Goal: Task Accomplishment & Management: Use online tool/utility

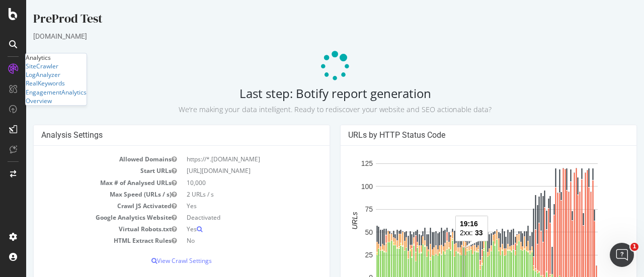
drag, startPoint x: 64, startPoint y: 39, endPoint x: 68, endPoint y: 32, distance: 8.4
click at [64, 39] on div "[DOMAIN_NAME]" at bounding box center [335, 36] width 604 height 10
click at [74, 20] on div "PreProd Test" at bounding box center [335, 20] width 604 height 21
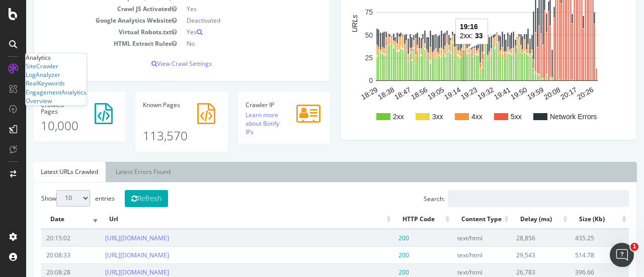
scroll to position [352, 0]
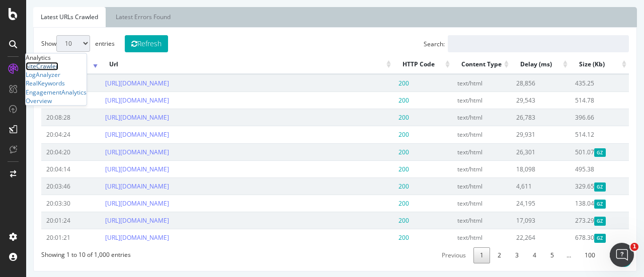
click at [49, 70] on div "SiteCrawler" at bounding box center [42, 66] width 33 height 9
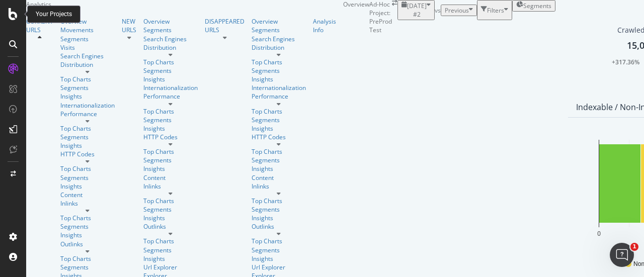
click at [9, 14] on div at bounding box center [13, 14] width 24 height 12
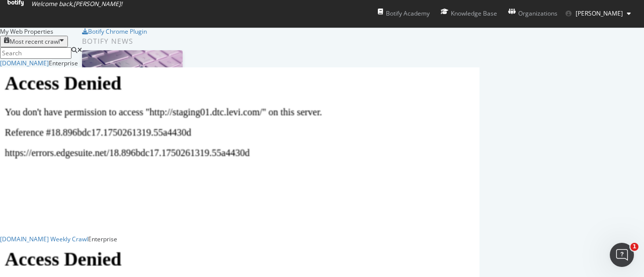
scroll to position [214, 0]
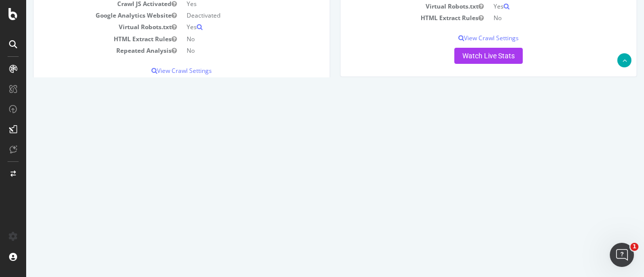
scroll to position [151, 0]
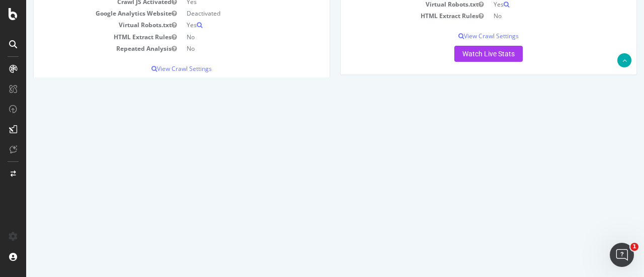
click at [371, 177] on span "[DATE] 17:37" at bounding box center [356, 175] width 43 height 9
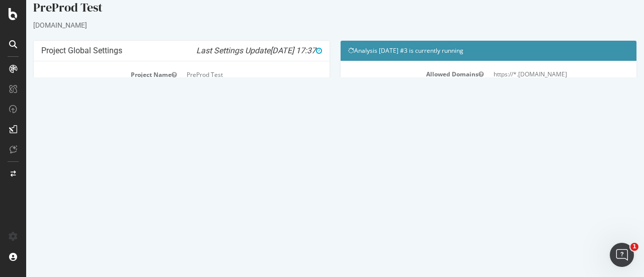
scroll to position [0, 0]
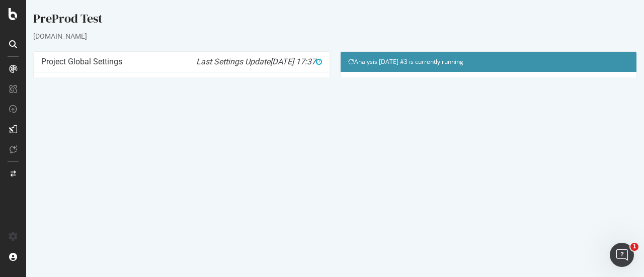
click at [190, 237] on link "Modify Project's Settings" at bounding box center [181, 237] width 93 height 16
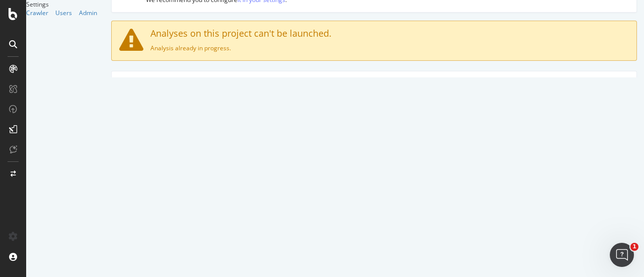
scroll to position [101, 0]
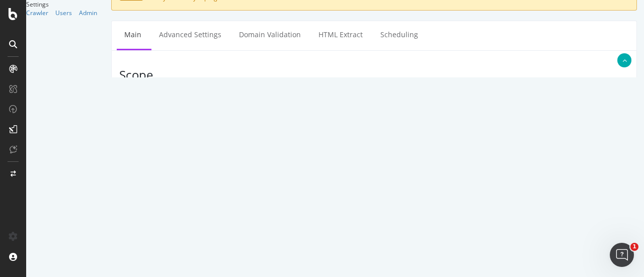
drag, startPoint x: 297, startPoint y: 127, endPoint x: 348, endPoint y: 132, distance: 51.6
click at [348, 132] on textarea "https://staging07.dtc.levi.com/CA/en_CA/" at bounding box center [418, 135] width 422 height 33
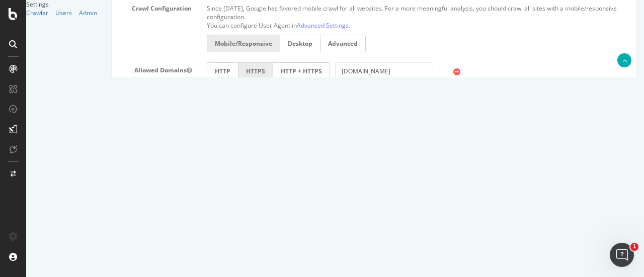
scroll to position [554, 0]
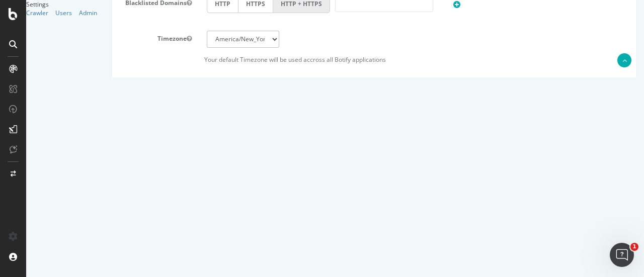
type textarea "[URL][DOMAIN_NAME]"
click at [217, 116] on input "15000" at bounding box center [243, 118] width 72 height 17
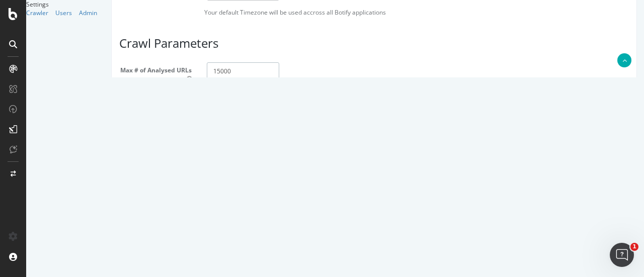
scroll to position [635, 0]
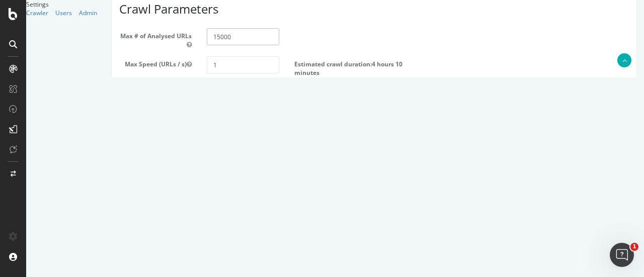
type input "15000"
click at [331, 246] on button "Save" at bounding box center [335, 248] width 24 height 15
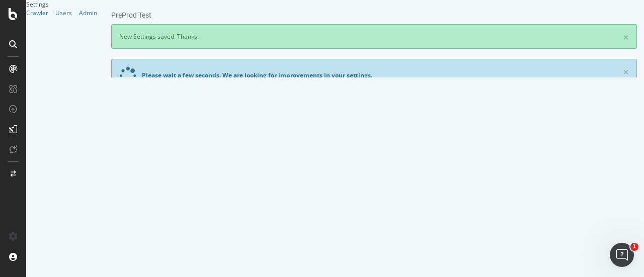
scroll to position [0, 0]
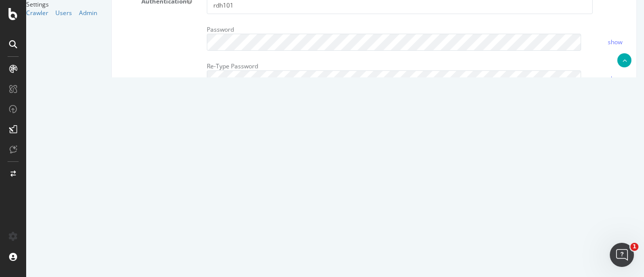
scroll to position [453, 0]
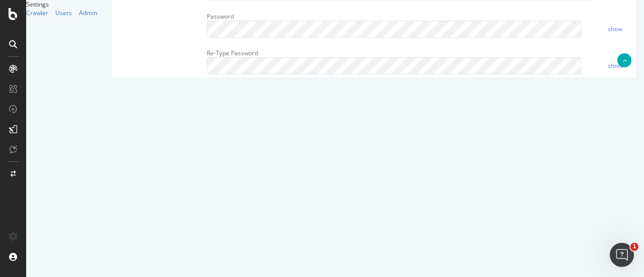
click at [269, 161] on textarea at bounding box center [418, 174] width 422 height 93
click at [231, 161] on textarea at bounding box center [418, 174] width 422 height 93
drag, startPoint x: 231, startPoint y: 169, endPoint x: 238, endPoint y: 171, distance: 7.3
click at [238, 171] on textarea at bounding box center [418, 174] width 422 height 93
drag, startPoint x: 250, startPoint y: 167, endPoint x: 257, endPoint y: 167, distance: 7.0
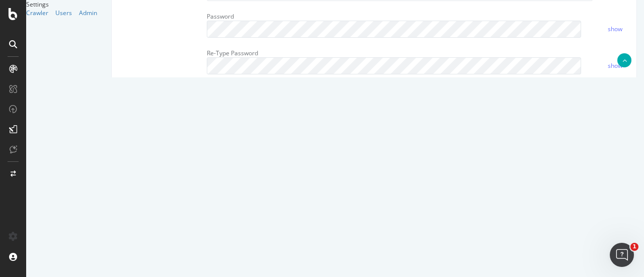
click at [257, 167] on textarea at bounding box center [418, 174] width 422 height 93
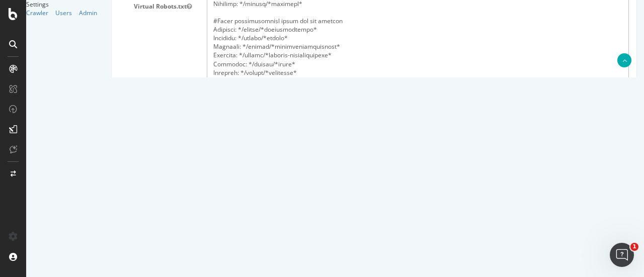
scroll to position [720, 0]
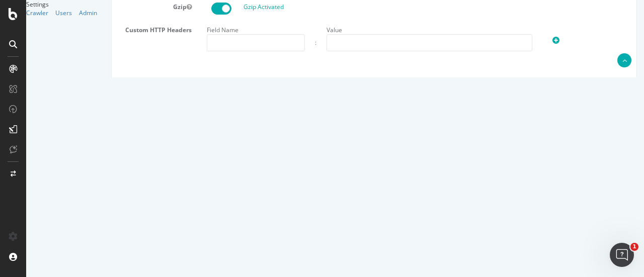
type textarea "User-Agent: * Allow: /US/en_US/*/p/* Allow: /US/en_US/*/c/* Disallow: /US/en_US…"
click at [327, 238] on button "Save" at bounding box center [335, 229] width 24 height 15
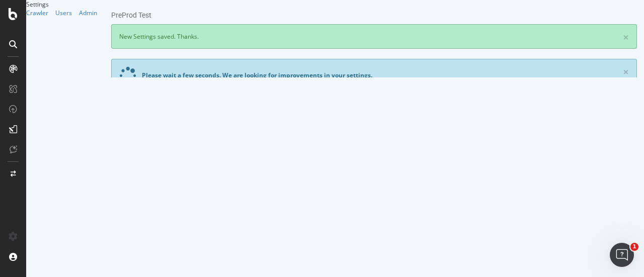
scroll to position [0, 0]
click at [58, 70] on div "SiteCrawler" at bounding box center [42, 66] width 33 height 9
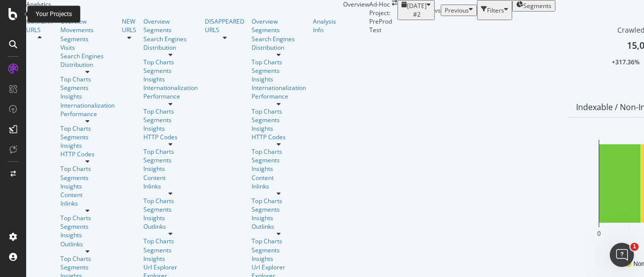
click at [12, 14] on icon at bounding box center [13, 14] width 9 height 12
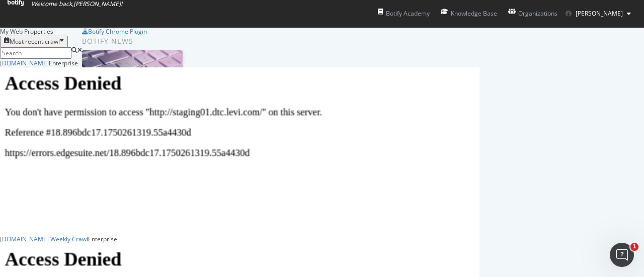
scroll to position [214, 0]
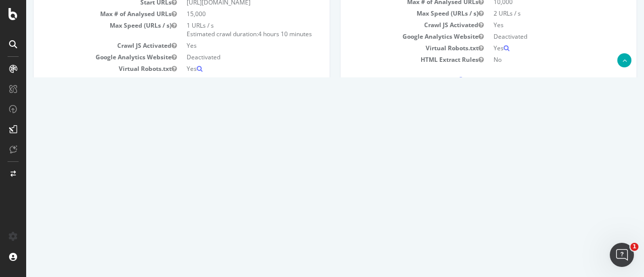
scroll to position [50, 0]
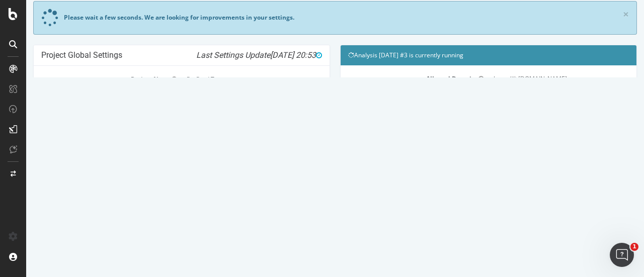
click at [544, 85] on td "https://staging07.dtc.levi.com/CA/en_CA/" at bounding box center [559, 91] width 140 height 12
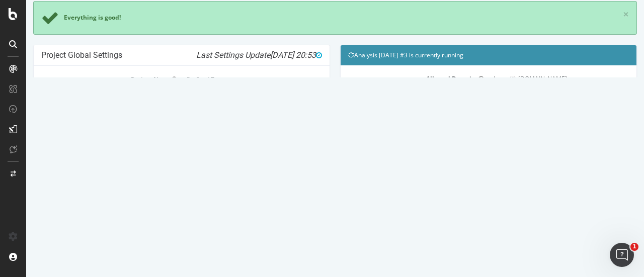
click at [444, 50] on h4 "Analysis 2025 Sep. 23rd #3 is currently running" at bounding box center [488, 55] width 281 height 10
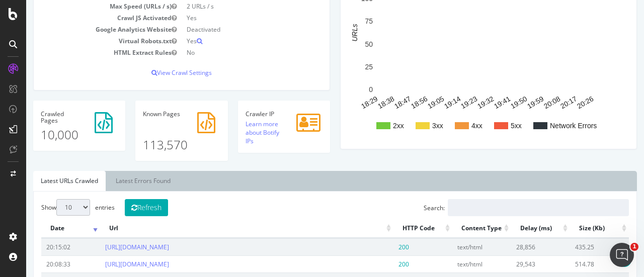
scroll to position [201, 0]
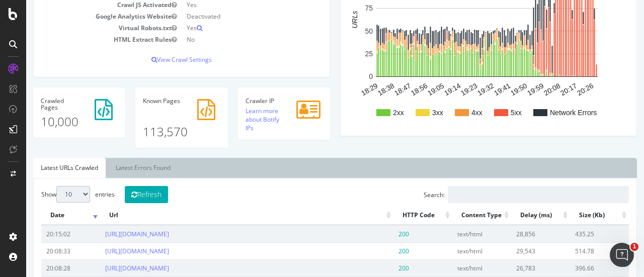
click at [173, 129] on p "113,570" at bounding box center [181, 124] width 77 height 34
click at [506, 64] on rect "A chart." at bounding box center [506, 65] width 1 height 22
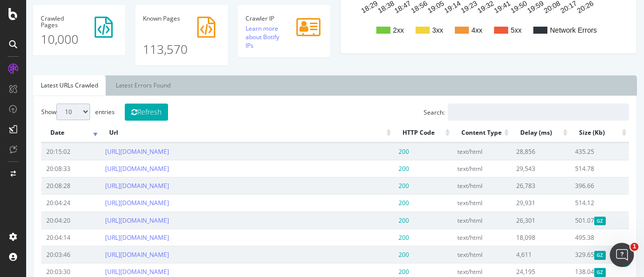
scroll to position [163, 0]
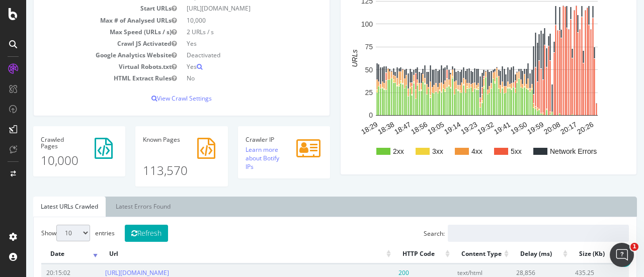
click at [72, 234] on select "10 25 50 100" at bounding box center [73, 233] width 34 height 17
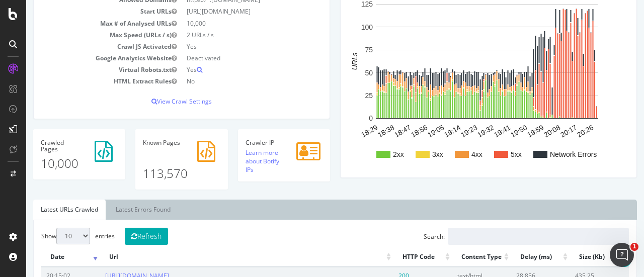
scroll to position [0, 0]
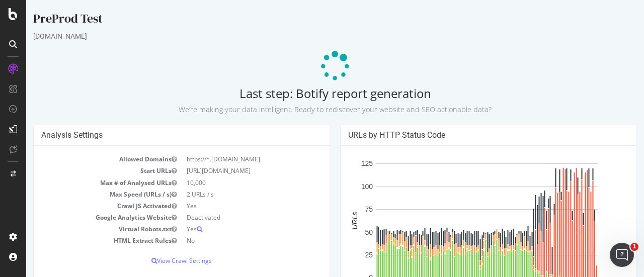
click at [233, 156] on td "https://*.staging07.dtc.levi.com" at bounding box center [252, 159] width 140 height 12
click at [236, 177] on td "10,000" at bounding box center [252, 183] width 140 height 12
click at [196, 197] on td "2 URLs / s" at bounding box center [252, 195] width 140 height 12
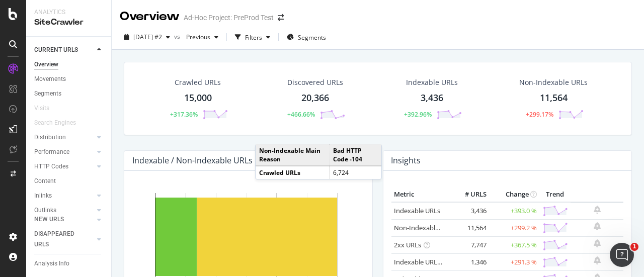
click at [200, 84] on div "Crawled URLs" at bounding box center [198, 82] width 46 height 10
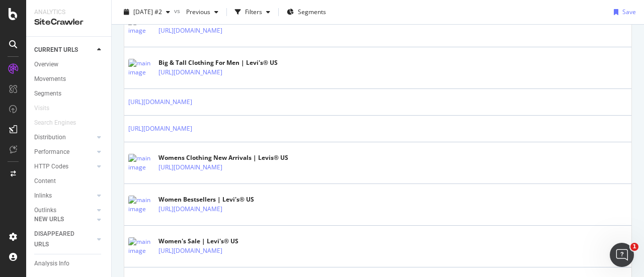
scroll to position [1057, 0]
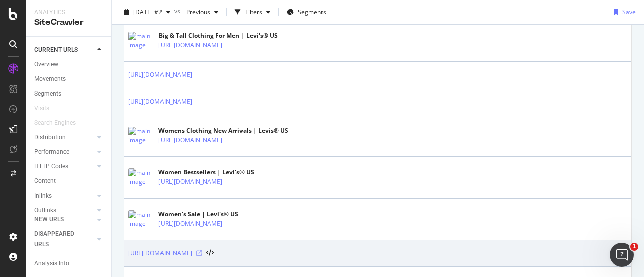
click at [202, 251] on icon at bounding box center [199, 254] width 6 height 6
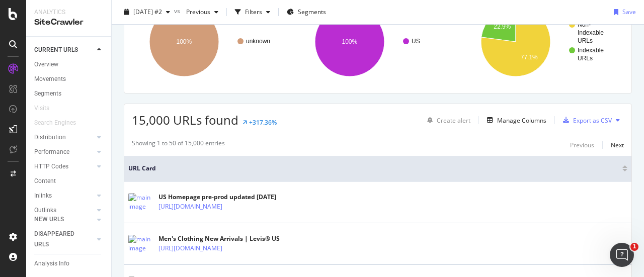
scroll to position [151, 0]
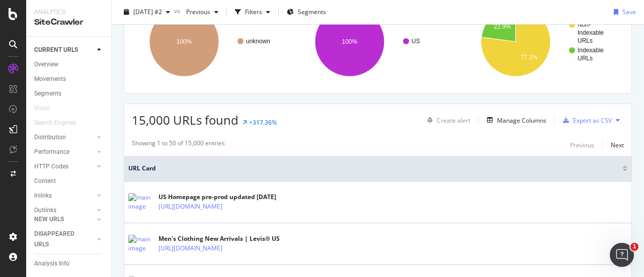
scroll to position [0, 0]
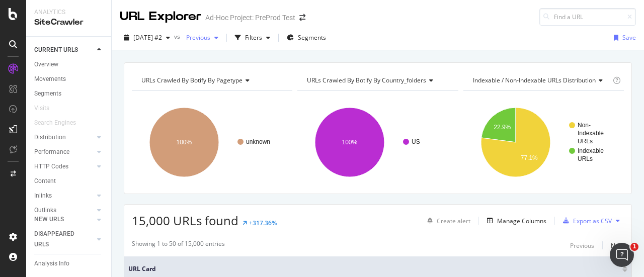
click at [210, 40] on span "Previous" at bounding box center [196, 37] width 28 height 9
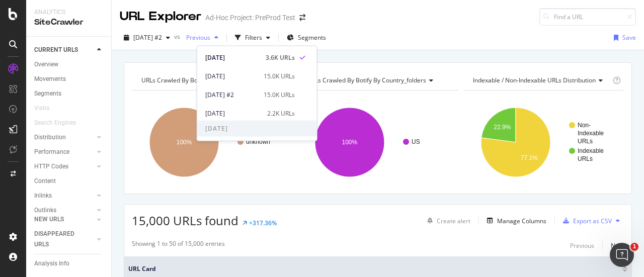
click at [210, 40] on span "Previous" at bounding box center [196, 37] width 28 height 9
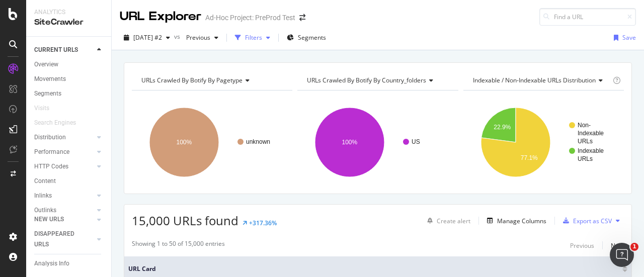
click at [262, 37] on div "Filters" at bounding box center [253, 37] width 17 height 9
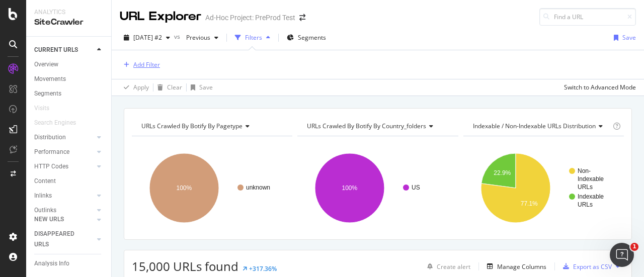
click at [127, 62] on icon "button" at bounding box center [127, 65] width 6 height 6
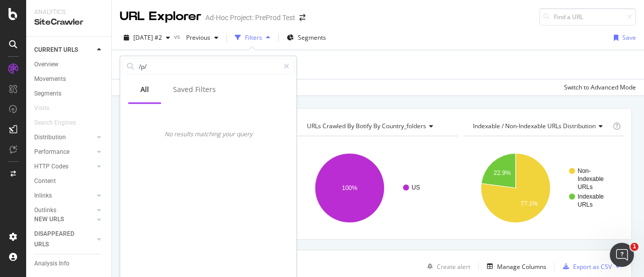
drag, startPoint x: 88, startPoint y: 69, endPoint x: 82, endPoint y: 70, distance: 5.6
click at [83, 70] on body "Analytics SiteCrawler CURRENT URLS Overview Movements Segments Visits Search En…" at bounding box center [322, 138] width 644 height 277
type input "/"
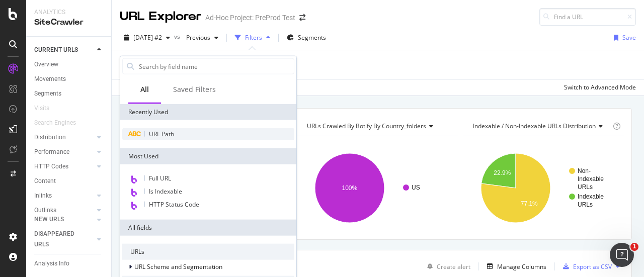
click at [200, 132] on div "URL Path" at bounding box center [208, 134] width 172 height 12
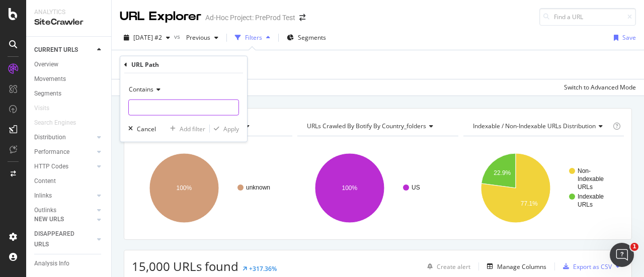
click at [178, 100] on input "text" at bounding box center [184, 108] width 110 height 16
type input "/p/"
click at [229, 130] on div "Apply" at bounding box center [231, 128] width 16 height 9
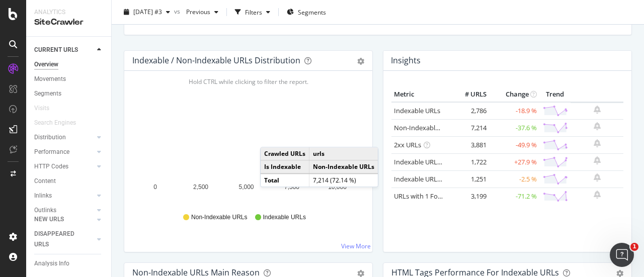
scroll to position [101, 0]
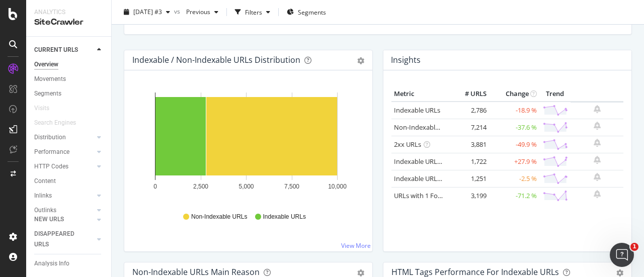
click at [469, 111] on td "2,786" at bounding box center [469, 111] width 40 height 18
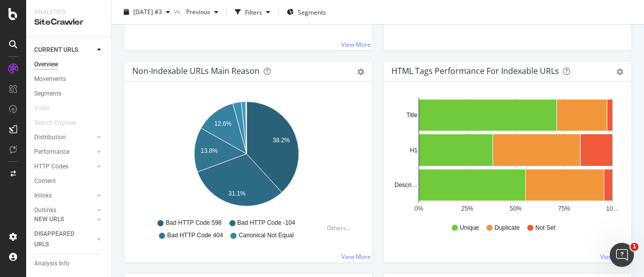
scroll to position [0, 0]
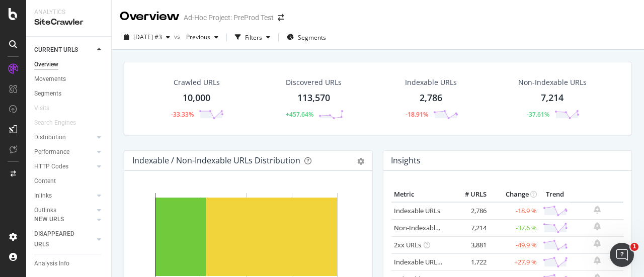
click at [201, 97] on div "10,000" at bounding box center [197, 98] width 28 height 13
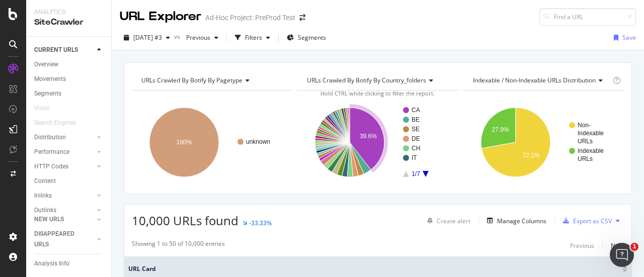
click at [362, 122] on icon "A chart." at bounding box center [367, 139] width 35 height 62
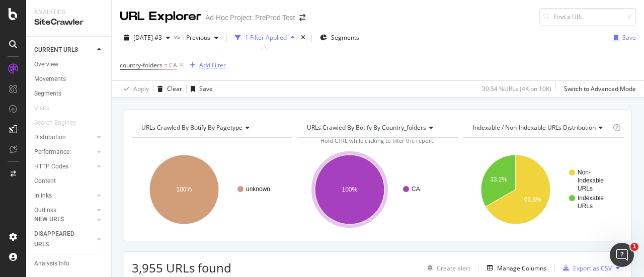
click at [207, 66] on div "Add Filter" at bounding box center [212, 65] width 27 height 9
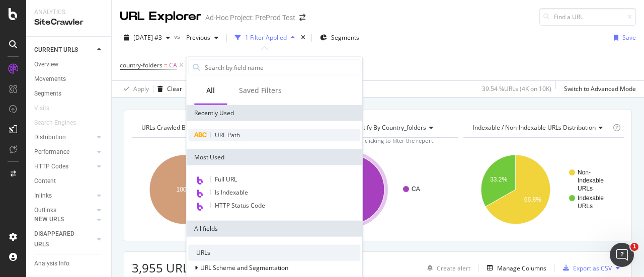
click at [250, 137] on div "URL Path" at bounding box center [274, 135] width 172 height 12
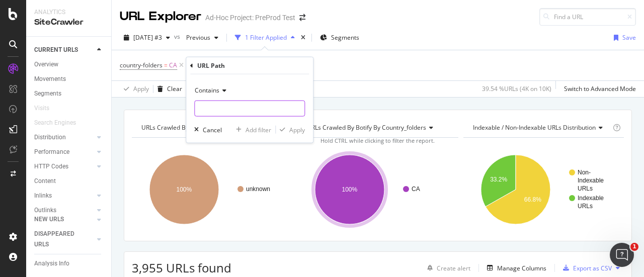
click at [240, 106] on input "text" at bounding box center [250, 109] width 110 height 16
type input "/p/"
click at [302, 125] on div "Apply" at bounding box center [297, 129] width 16 height 9
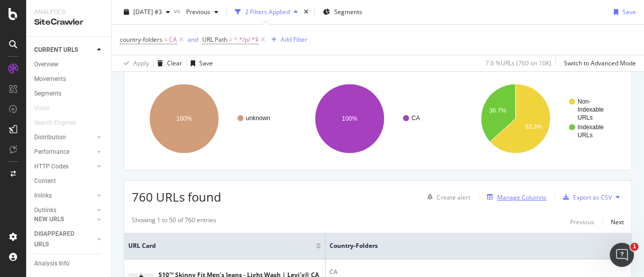
scroll to position [50, 0]
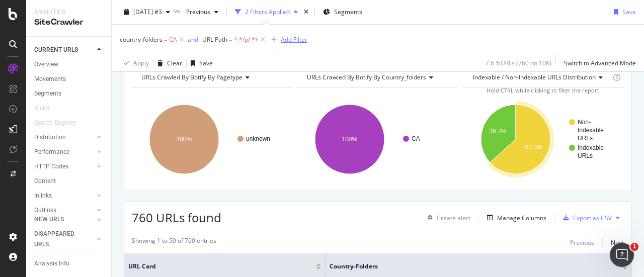
click at [293, 39] on div "Add Filter" at bounding box center [294, 39] width 27 height 9
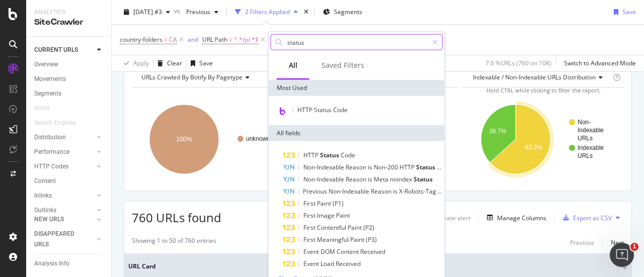
drag, startPoint x: 313, startPoint y: 41, endPoint x: 281, endPoint y: 39, distance: 32.3
click at [281, 39] on div "status" at bounding box center [357, 42] width 172 height 16
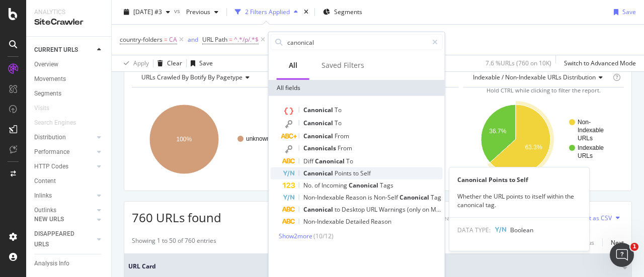
type input "canonical"
click at [380, 171] on div "Canonical Points to Self" at bounding box center [363, 174] width 160 height 12
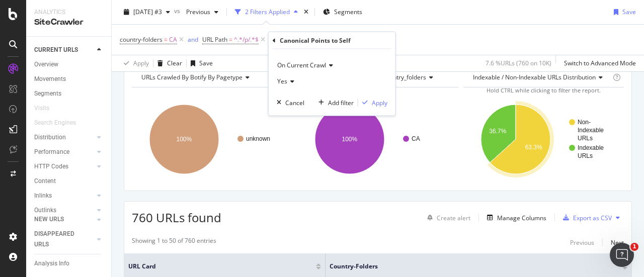
click at [289, 81] on icon at bounding box center [290, 82] width 7 height 6
click at [294, 117] on div "No" at bounding box center [333, 115] width 108 height 13
click at [374, 103] on div "Apply" at bounding box center [380, 102] width 16 height 9
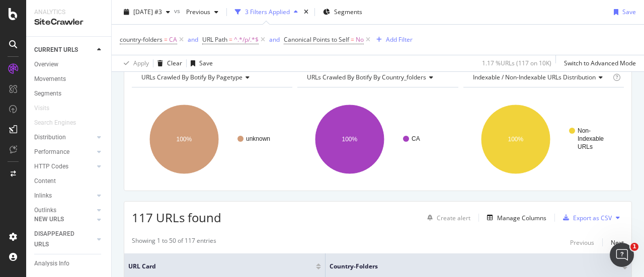
scroll to position [151, 0]
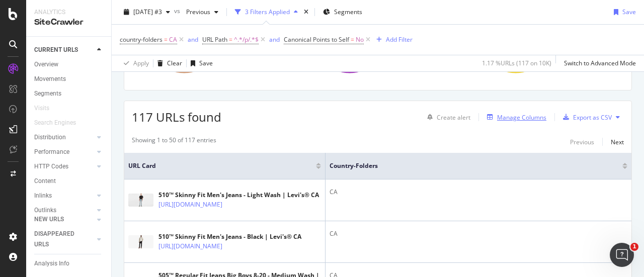
click at [497, 116] on div "Manage Columns" at bounding box center [521, 117] width 49 height 9
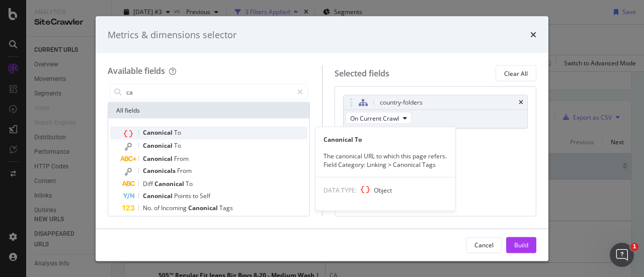
type input "ca"
click at [178, 130] on span "To" at bounding box center [177, 132] width 7 height 9
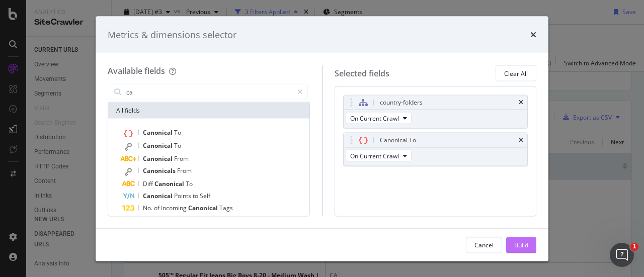
click at [526, 251] on div "Build" at bounding box center [521, 245] width 14 height 15
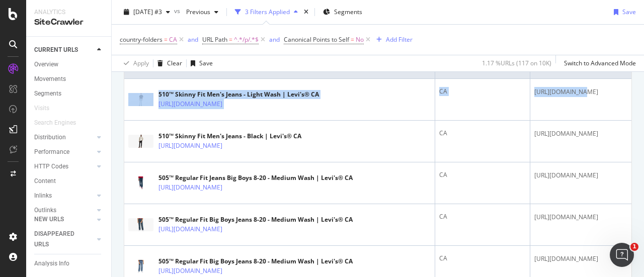
scroll to position [0, 80]
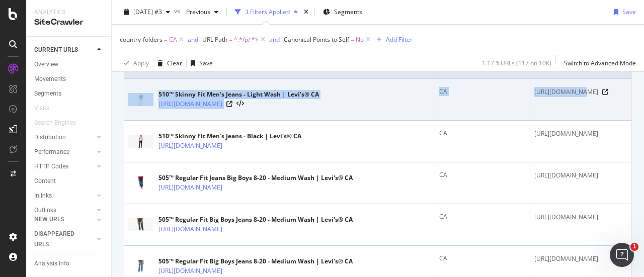
drag, startPoint x: 497, startPoint y: 91, endPoint x: 466, endPoint y: 97, distance: 31.9
click at [534, 97] on span "https://staging07.dtc.levi.com/CA/en_CA/sale/mens-sale/510TM-skinny-fit-mens-je…" at bounding box center [566, 92] width 64 height 10
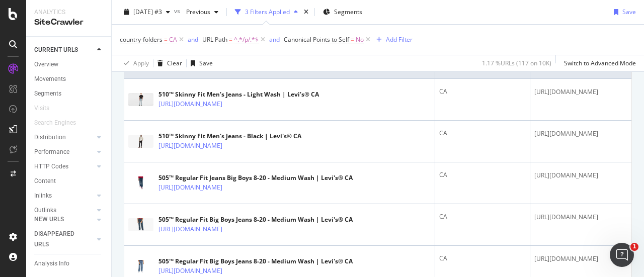
scroll to position [0, 0]
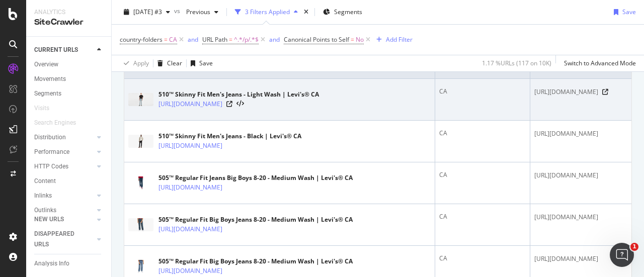
drag, startPoint x: 467, startPoint y: 88, endPoint x: 405, endPoint y: 114, distance: 67.7
click at [404, 112] on tr "510™ Skinny Fit Men's Jeans - Light Wash | Levi's® CA https://staging07.dtc.lev…" at bounding box center [377, 100] width 507 height 42
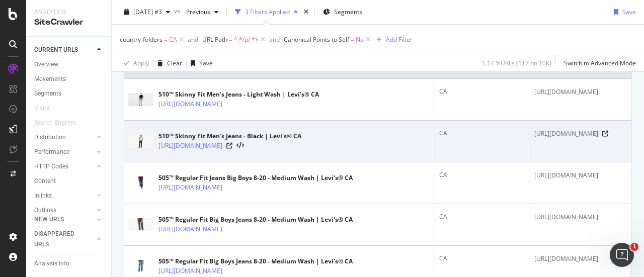
click at [439, 131] on div "CA" at bounding box center [482, 133] width 87 height 9
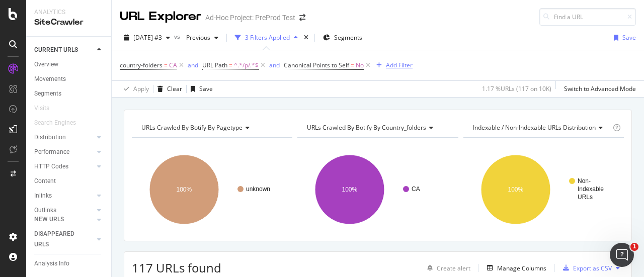
click at [404, 67] on div "Add Filter" at bounding box center [399, 65] width 27 height 9
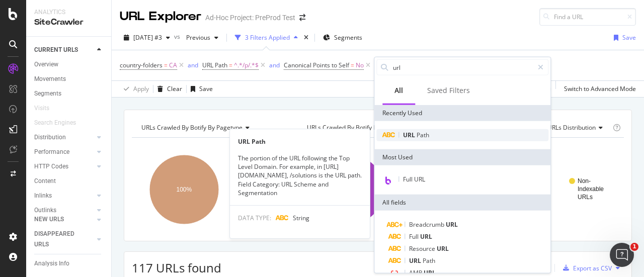
type input "url"
click at [435, 131] on div "URL Path" at bounding box center [462, 135] width 172 height 12
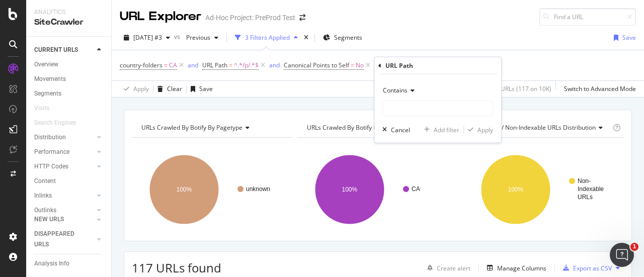
click at [408, 91] on icon at bounding box center [411, 91] width 7 height 6
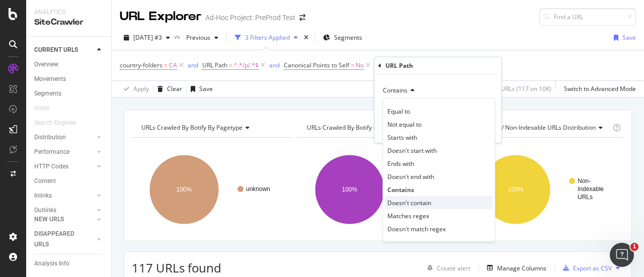
click at [421, 201] on span "Doesn't contain" at bounding box center [409, 202] width 44 height 9
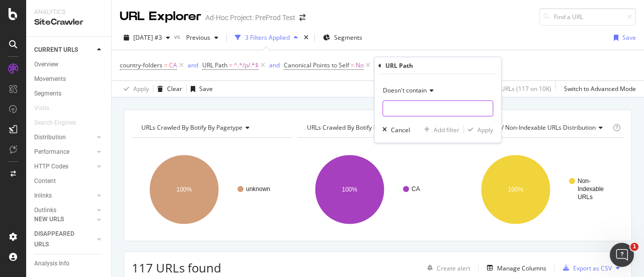
click at [391, 114] on input "text" at bounding box center [438, 109] width 110 height 16
type input "clothing"
click at [486, 127] on div "Apply" at bounding box center [486, 129] width 16 height 9
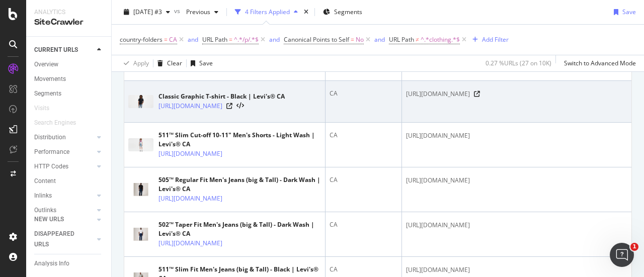
scroll to position [654, 0]
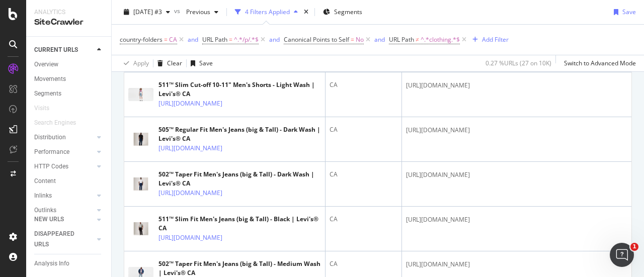
drag, startPoint x: 268, startPoint y: 155, endPoint x: 242, endPoint y: 140, distance: 29.8
click at [242, 72] on td "Classic Graphic T-shirt - Black | Levi's® CA https://staging07.dtc.levi.com/CA/…" at bounding box center [224, 52] width 201 height 42
copy link "CA/en_CA/sale/classic-graphic-t-shirt/p/224911196"
click at [354, 72] on td "CA" at bounding box center [364, 52] width 76 height 42
drag, startPoint x: 156, startPoint y: 138, endPoint x: 272, endPoint y: 135, distance: 116.3
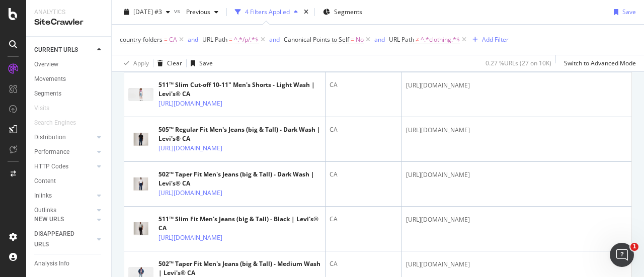
click at [259, 64] on div "Classic Graphic T-shirt - Black | Levi's® CA https://staging07.dtc.levi.com/CA/…" at bounding box center [224, 51] width 193 height 25
copy link "https://staging07.dtc.levi.com/CA/en_CA/sale/classic-graphic-t-shirt/p/224911196"
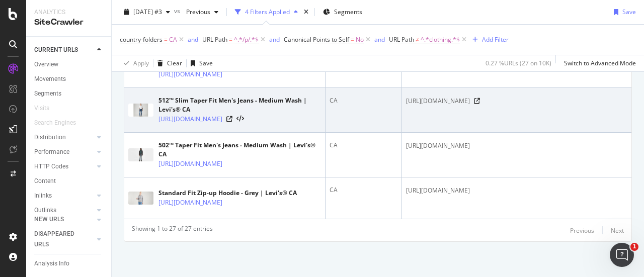
scroll to position [1674, 0]
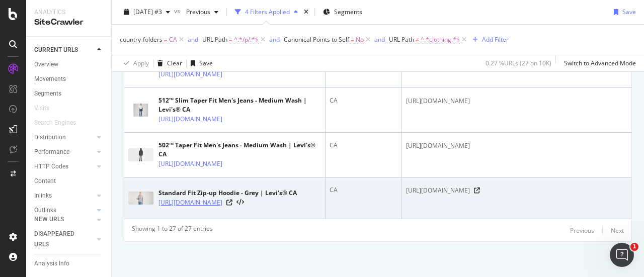
drag, startPoint x: 157, startPoint y: 186, endPoint x: 263, endPoint y: 200, distance: 106.6
click at [263, 200] on div "Standard Fit Zip-up Hoodie - Grey | Levi's® CA https://staging07.dtc.levi.com/C…" at bounding box center [224, 198] width 193 height 25
copy link "https://staging07.dtc.levi.com/CA/en_CA/sale/standard-fit-zip-up-hoodie/p/A0777…"
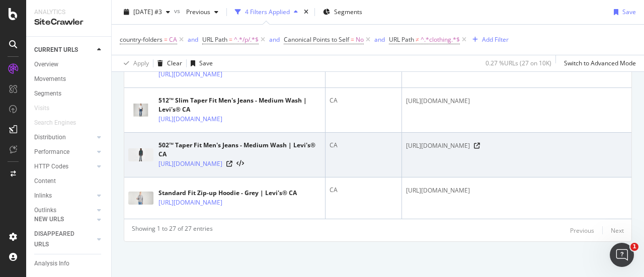
scroll to position [1624, 0]
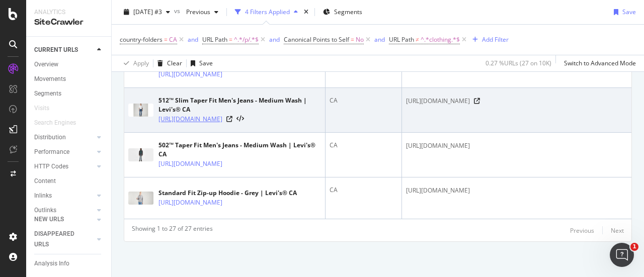
drag, startPoint x: 155, startPoint y: 118, endPoint x: 244, endPoint y: 133, distance: 89.9
click at [244, 124] on div "512™ Slim Taper Fit Men's Jeans - Medium Wash | Levi's® CA https://staging07.dt…" at bounding box center [224, 110] width 193 height 28
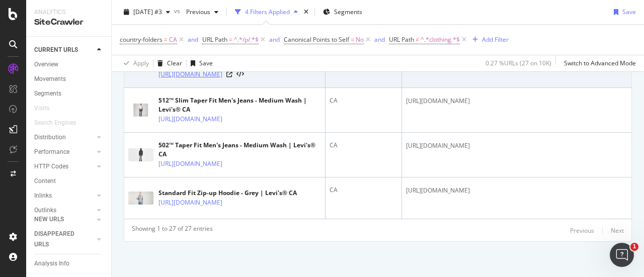
drag, startPoint x: 158, startPoint y: 105, endPoint x: 251, endPoint y: 122, distance: 94.3
click at [251, 80] on div "512™ Slim Taper Levi's® Flex Men's Jeans - Dark Wash | Levi's® CA https://stagi…" at bounding box center [224, 65] width 193 height 28
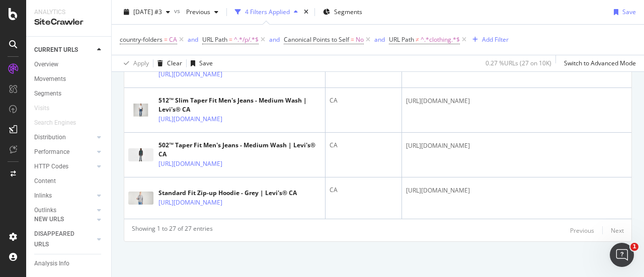
scroll to position [1473, 0]
drag, startPoint x: 157, startPoint y: 139, endPoint x: 243, endPoint y: 162, distance: 89.1
click at [243, 35] on div "512™ Slim Taper Levi's® Flex Men's Jeans - Dark Wash | Levi's® CA https://stagi…" at bounding box center [224, 21] width 193 height 28
drag, startPoint x: 156, startPoint y: 132, endPoint x: 260, endPoint y: 149, distance: 104.6
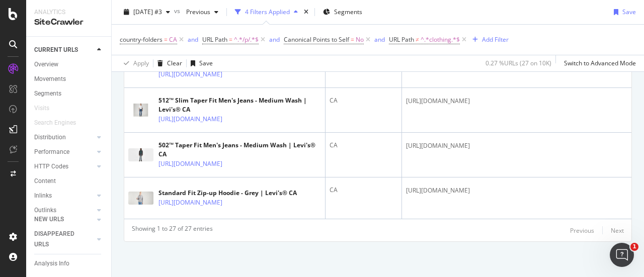
copy link "https://staging07.dtc.levi.com/CA/en_CA/sale/oceanview-flight-jacket/p/A44310000"
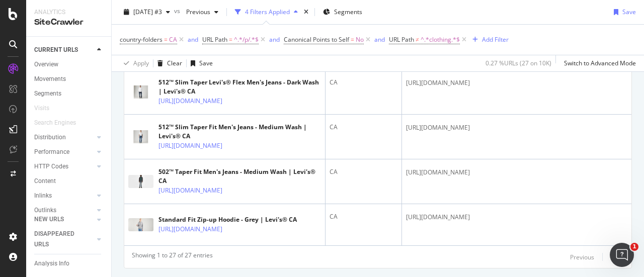
drag, startPoint x: 156, startPoint y: 174, endPoint x: 270, endPoint y: 194, distance: 116.0
copy link "https://staging07.dtc.levi.com/CA/en_CA/levis-skateboarding-collection/levis-sk…"
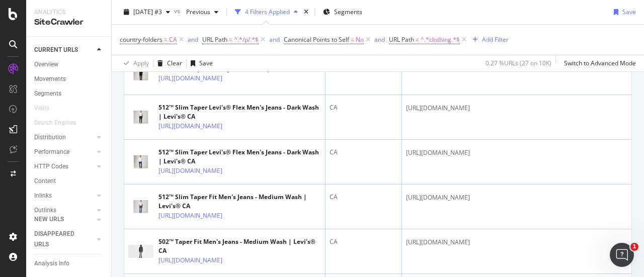
scroll to position [1121, 0]
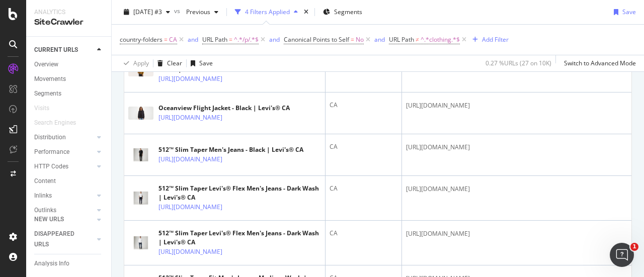
drag, startPoint x: 171, startPoint y: 145, endPoint x: 255, endPoint y: 151, distance: 83.8
drag, startPoint x: 156, startPoint y: 143, endPoint x: 255, endPoint y: 160, distance: 100.4
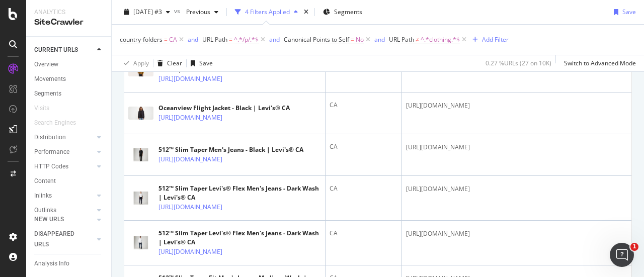
copy link "https://staging07.dtc.levi.com/CA/en_CA/sale/gold-tab-sweatpants/p/A37430013"
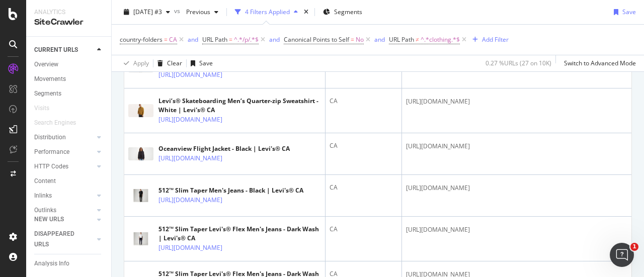
scroll to position [1070, 0]
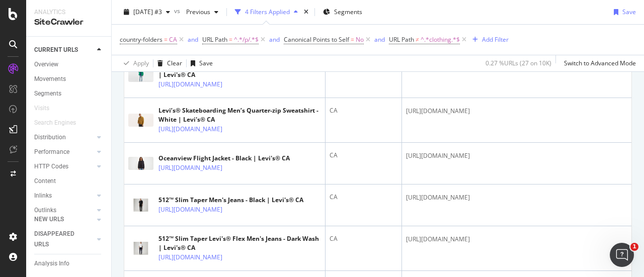
drag, startPoint x: 156, startPoint y: 137, endPoint x: 175, endPoint y: 156, distance: 26.7
copy link "https://staging07.dtc.levi.com/CA/en_CA/sale/levis-xx-chino-ez-waist-taper-fit-…"
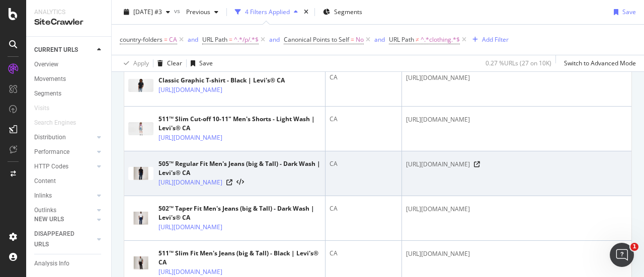
scroll to position [617, 0]
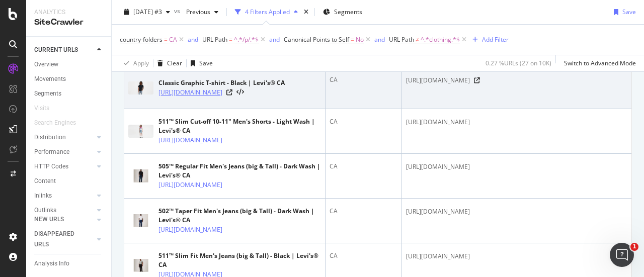
drag, startPoint x: 154, startPoint y: 177, endPoint x: 263, endPoint y: 189, distance: 109.4
click at [263, 101] on div "Classic Graphic T-shirt - Black | Levi's® CA https://staging07.dtc.levi.com/CA/…" at bounding box center [224, 87] width 193 height 25
copy div "Classic Graphic T-shirt - Black | Levi's® CA https://staging07.dtc.levi.com/CA/…"
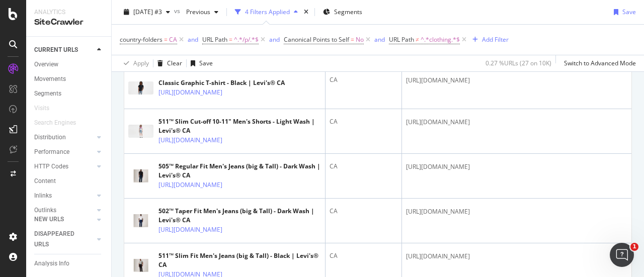
drag, startPoint x: 156, startPoint y: 133, endPoint x: 251, endPoint y: 138, distance: 94.2
click at [252, 59] on div "Classic Graphic T-shirt - Multi-color | Levi's® CA https://staging07.dtc.levi.c…" at bounding box center [224, 46] width 193 height 25
copy link "https://staging07.dtc.levi.com/CA/en_CA/sale/classic-graphic-t-shirt/p/224911030"
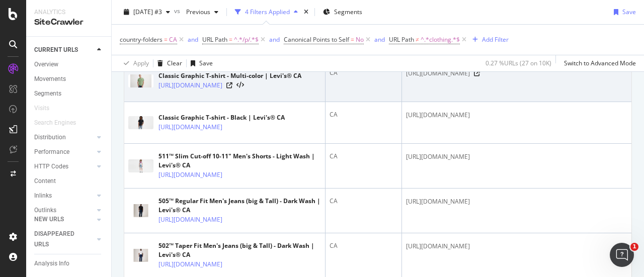
scroll to position [567, 0]
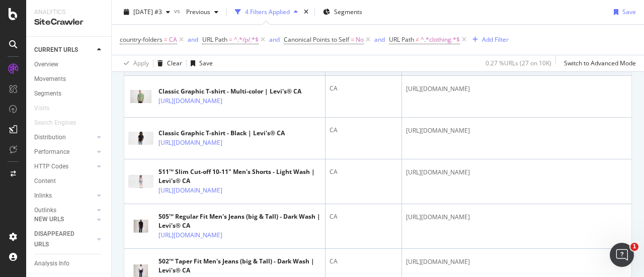
drag, startPoint x: 156, startPoint y: 135, endPoint x: 299, endPoint y: 145, distance: 143.3
click at [299, 67] on div "Relaxed Fit Short Sleeve T-shirt - Black | Levi's® CA https://staging07.dtc.lev…" at bounding box center [224, 54] width 193 height 25
copy link "https://staging07.dtc.levi.com/CA/en_CA/sale/relaxed-fit-short-sleeve-t-shirt/p…"
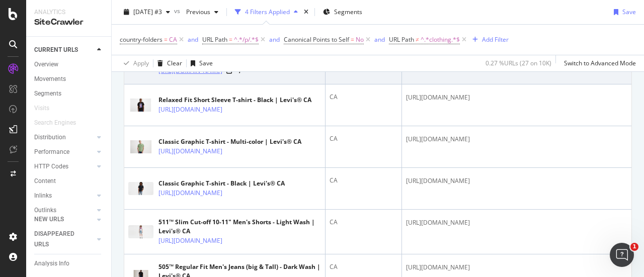
drag, startPoint x: 157, startPoint y: 129, endPoint x: 219, endPoint y: 150, distance: 65.4
click at [219, 76] on div "527™ Slim Bootcut Men's Jeans - Dark Wash | Levi's® CA https://staging07.dtc.le…" at bounding box center [224, 62] width 193 height 28
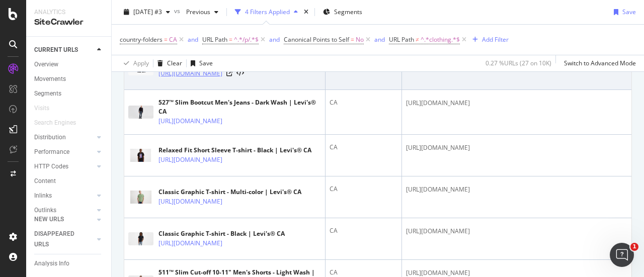
drag, startPoint x: 157, startPoint y: 116, endPoint x: 197, endPoint y: 135, distance: 44.3
click at [197, 82] on div "Levi's® Pride 2-pack Boxer Briefs - Black | Levi's® CA https://staging07.dtc.le…" at bounding box center [224, 68] width 193 height 25
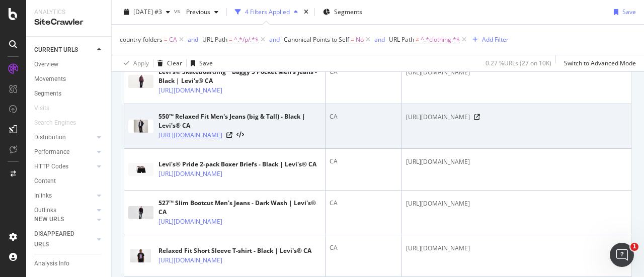
scroll to position [316, 0]
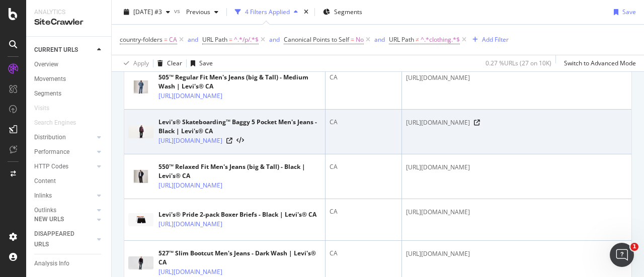
drag, startPoint x: 157, startPoint y: 144, endPoint x: 269, endPoint y: 171, distance: 115.3
click at [270, 154] on td "Levi's® Skateboarding™ Baggy 5 Pocket Men's Jeans - Black | Levi's® CA https://…" at bounding box center [224, 132] width 201 height 45
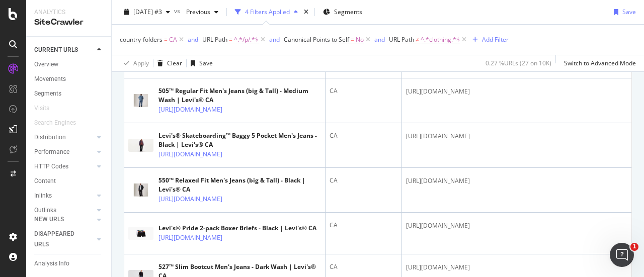
scroll to position [0, 0]
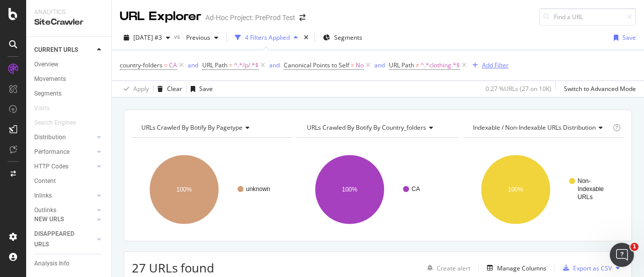
click at [372, 65] on icon at bounding box center [368, 65] width 9 height 10
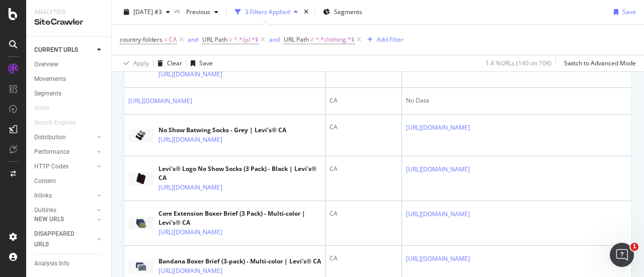
scroll to position [763, 0]
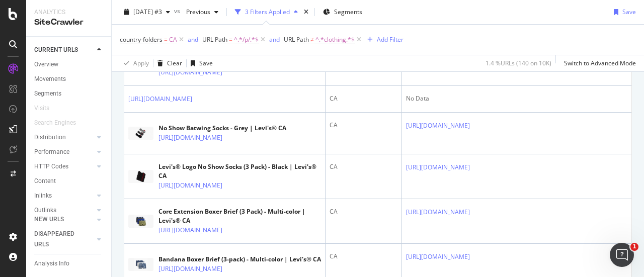
drag, startPoint x: 154, startPoint y: 148, endPoint x: 211, endPoint y: 171, distance: 61.0
click at [211, 33] on div "Core Extension Boxer Brief (3 Pack) - Multi-color | Levi's® CA https://staging0…" at bounding box center [224, 19] width 193 height 28
drag, startPoint x: 218, startPoint y: 130, endPoint x: 238, endPoint y: 146, distance: 25.3
click at [218, 23] on div "Core Extension Boxer Brief (3 Pack) - Multi-color | Levi's® CA" at bounding box center [240, 14] width 163 height 18
drag, startPoint x: 277, startPoint y: 145, endPoint x: 268, endPoint y: 169, distance: 25.3
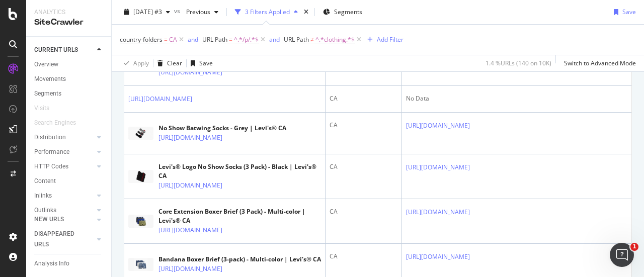
click at [268, 33] on div "Core Extension Boxer Brief (3 Pack) - Multi-color | Levi's® CA https://staging0…" at bounding box center [240, 19] width 163 height 28
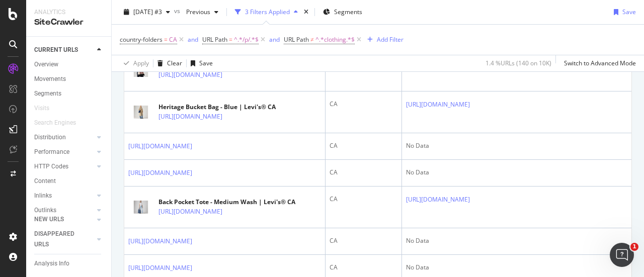
scroll to position [1661, 0]
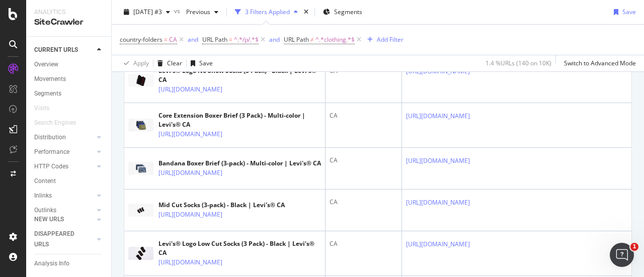
scroll to position [855, 0]
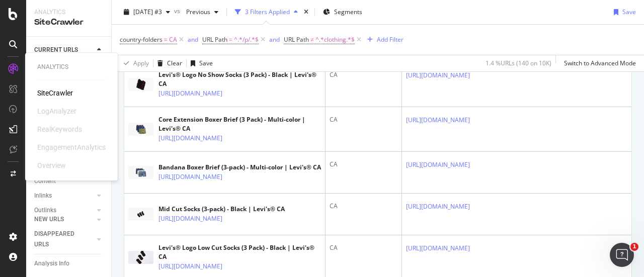
click at [56, 98] on div "SiteCrawler" at bounding box center [55, 93] width 36 height 10
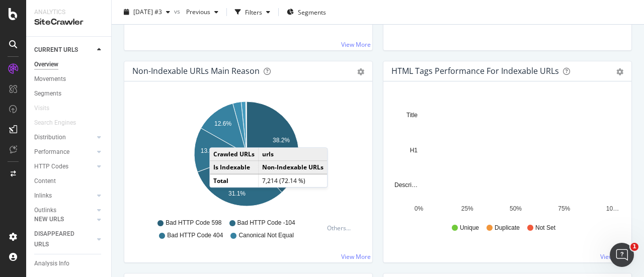
scroll to position [252, 0]
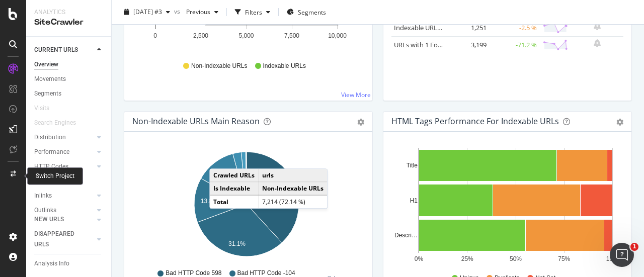
click at [17, 171] on div at bounding box center [13, 174] width 24 height 16
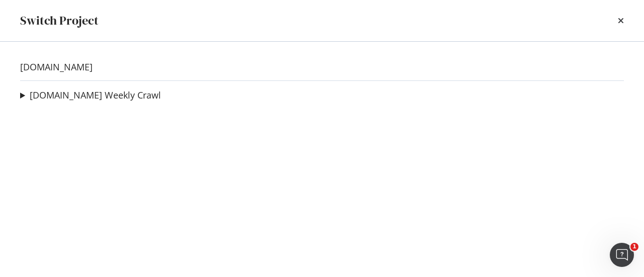
click at [24, 99] on summary "levi.com Weekly Crawl" at bounding box center [90, 95] width 141 height 13
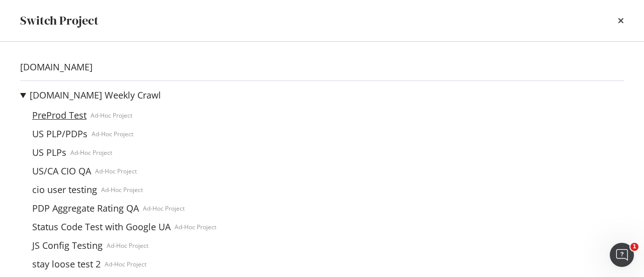
click at [47, 116] on link "PreProd Test" at bounding box center [59, 115] width 62 height 11
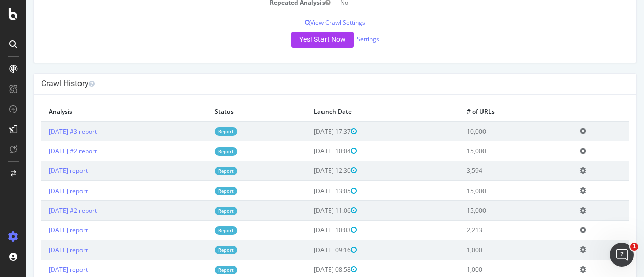
scroll to position [201, 0]
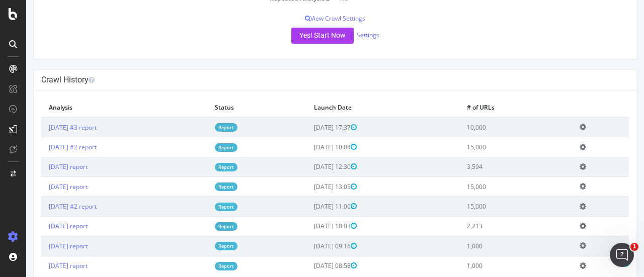
click at [503, 146] on td "15,000" at bounding box center [515, 147] width 113 height 20
click at [238, 145] on link "Report" at bounding box center [226, 147] width 23 height 9
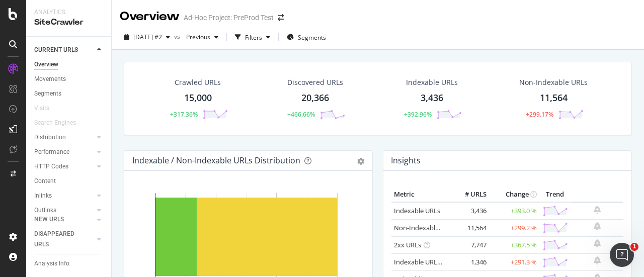
click at [206, 99] on div "15,000" at bounding box center [198, 98] width 28 height 13
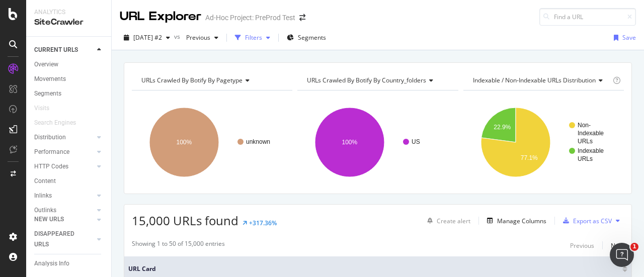
click at [262, 37] on div "Filters" at bounding box center [253, 37] width 17 height 9
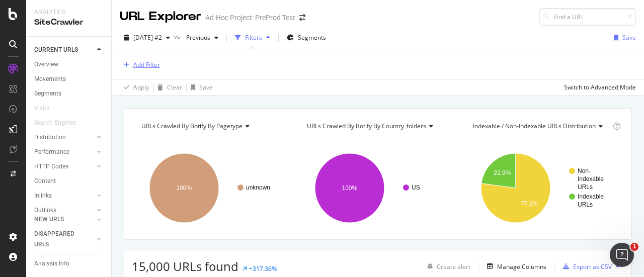
click at [156, 62] on div "Add Filter" at bounding box center [146, 64] width 27 height 9
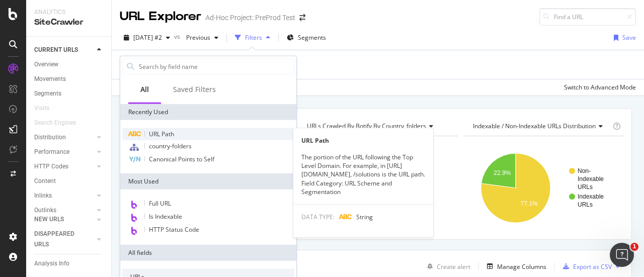
click at [172, 135] on span "URL Path" at bounding box center [161, 134] width 25 height 9
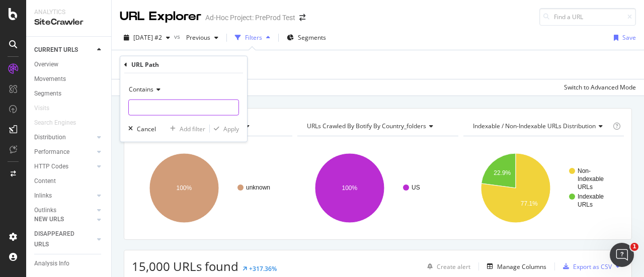
click at [171, 112] on input "text" at bounding box center [184, 108] width 110 height 16
drag, startPoint x: 139, startPoint y: 109, endPoint x: 101, endPoint y: 107, distance: 38.3
click at [104, 108] on body "Analytics SiteCrawler CURRENT URLS Overview Movements Segments Visits Search En…" at bounding box center [322, 138] width 644 height 277
type input "p"
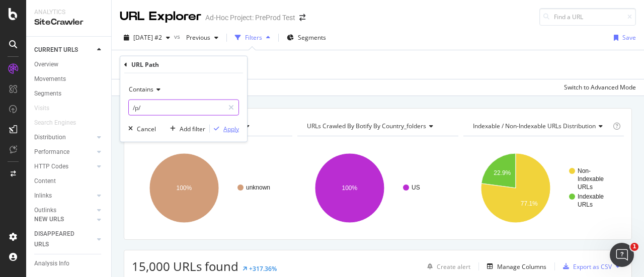
type input "/p/"
click at [225, 130] on div "Apply" at bounding box center [231, 128] width 16 height 9
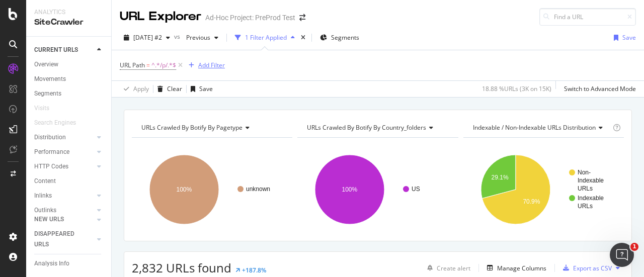
click at [218, 70] on div "Add Filter" at bounding box center [205, 65] width 40 height 11
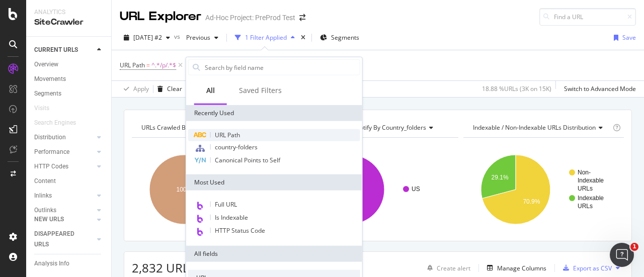
click at [231, 138] on div "URL Path" at bounding box center [274, 135] width 172 height 12
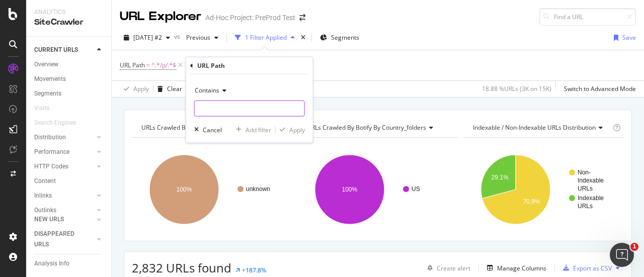
click at [239, 107] on input "text" at bounding box center [250, 109] width 110 height 16
click at [197, 107] on input "clothing/" at bounding box center [242, 109] width 95 height 16
type input "/clothing/"
click at [220, 90] on icon at bounding box center [222, 91] width 7 height 6
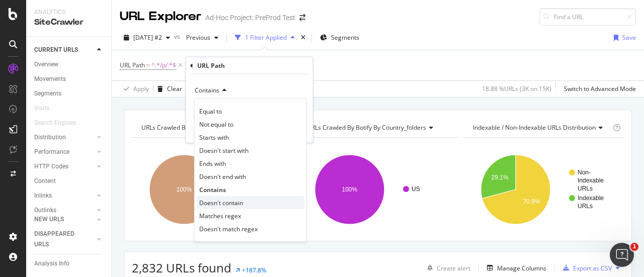
click at [247, 198] on div "Doesn't contain" at bounding box center [251, 202] width 108 height 13
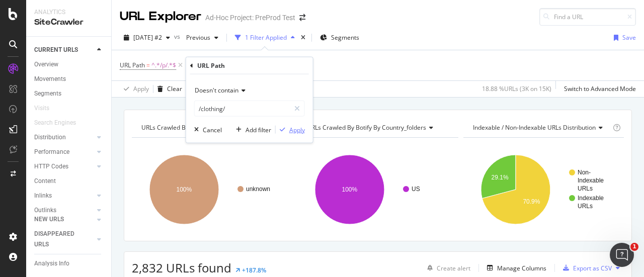
click at [295, 128] on div "Apply" at bounding box center [297, 129] width 16 height 9
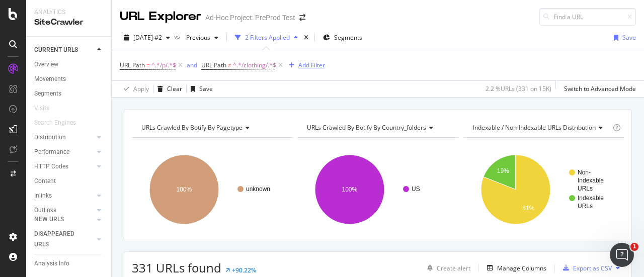
click at [303, 60] on div "Add Filter" at bounding box center [305, 65] width 40 height 11
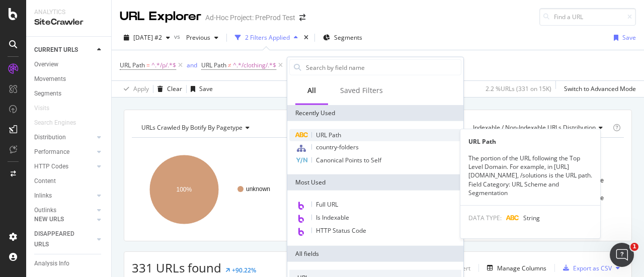
click at [319, 133] on span "URL Path" at bounding box center [328, 135] width 25 height 9
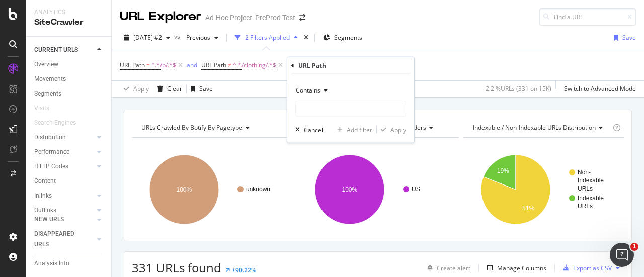
click at [325, 90] on icon at bounding box center [324, 91] width 7 height 6
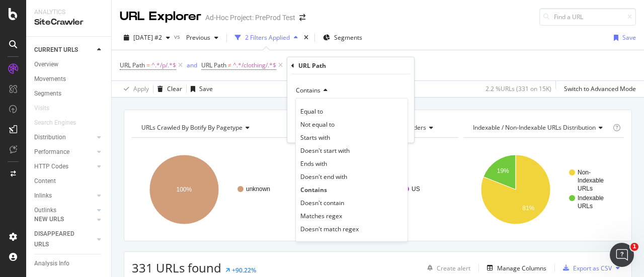
click at [340, 200] on span "Doesn't contain" at bounding box center [322, 202] width 44 height 9
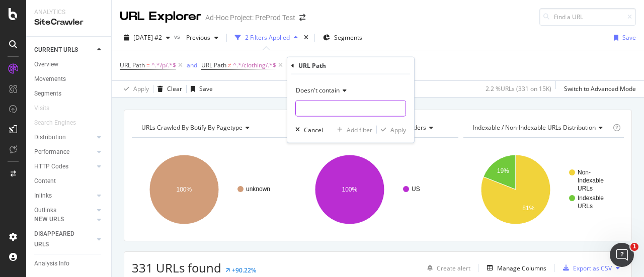
click at [326, 107] on input "text" at bounding box center [351, 109] width 110 height 16
type input "accessories/"
click at [390, 132] on div "Apply" at bounding box center [391, 129] width 29 height 9
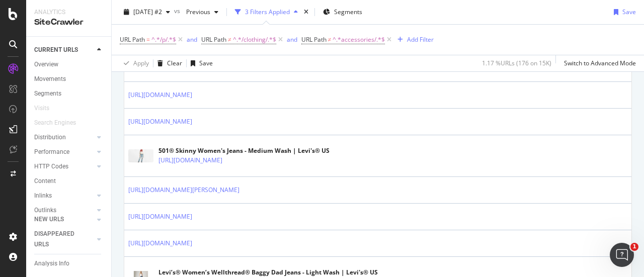
scroll to position [302, 0]
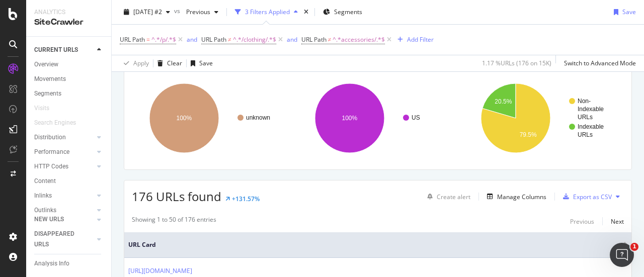
scroll to position [0, 0]
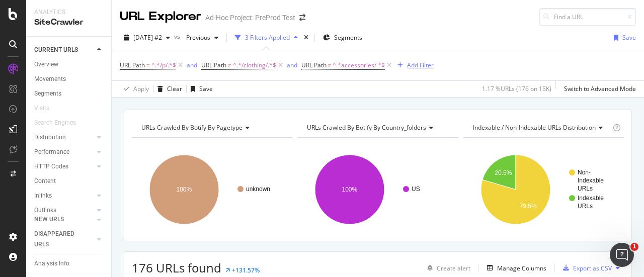
click at [424, 66] on div "Add Filter" at bounding box center [420, 65] width 27 height 9
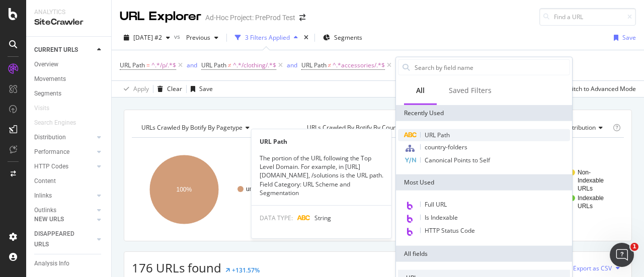
click at [431, 132] on span "URL Path" at bounding box center [437, 135] width 25 height 9
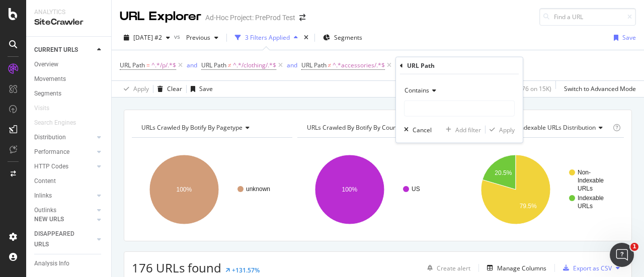
click at [431, 89] on icon at bounding box center [432, 91] width 7 height 6
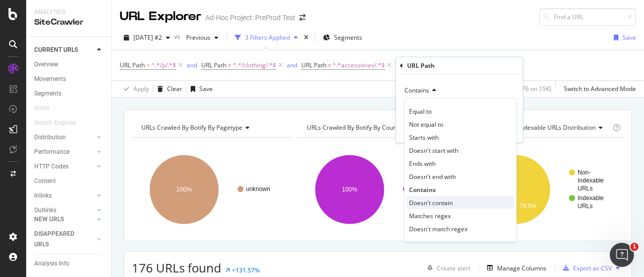
click at [434, 203] on span "Doesn't contain" at bounding box center [431, 202] width 44 height 9
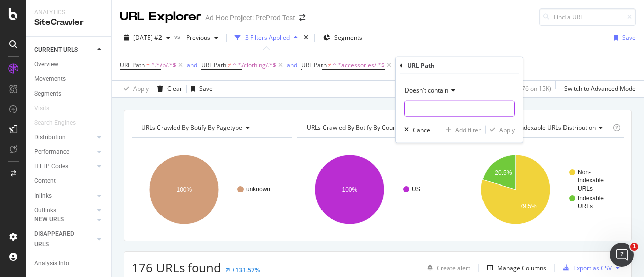
click at [426, 109] on input "text" at bounding box center [460, 109] width 110 height 16
type input "chinos"
click at [507, 127] on div "Apply" at bounding box center [507, 129] width 16 height 9
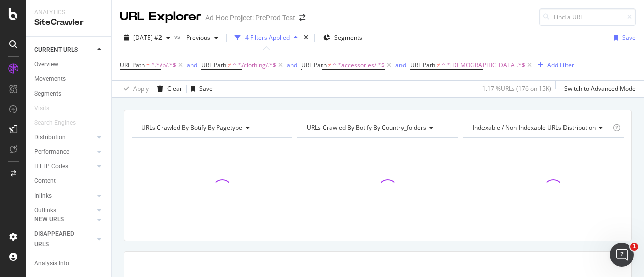
click at [534, 60] on div "Add Filter" at bounding box center [554, 65] width 40 height 11
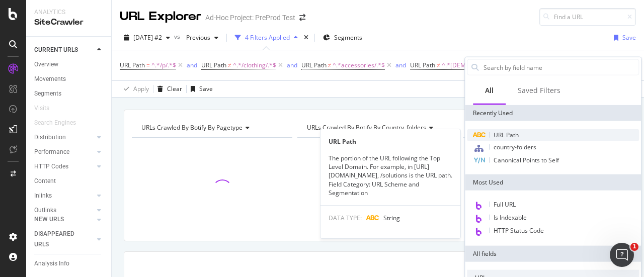
click at [507, 131] on span "URL Path" at bounding box center [506, 135] width 25 height 9
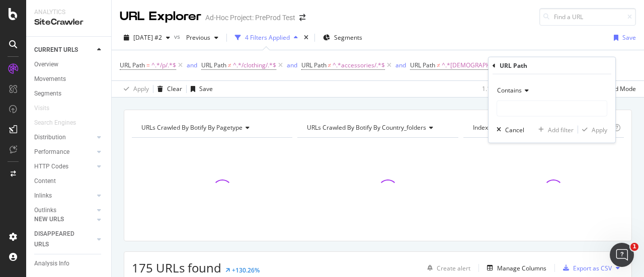
click at [522, 92] on icon at bounding box center [525, 91] width 7 height 6
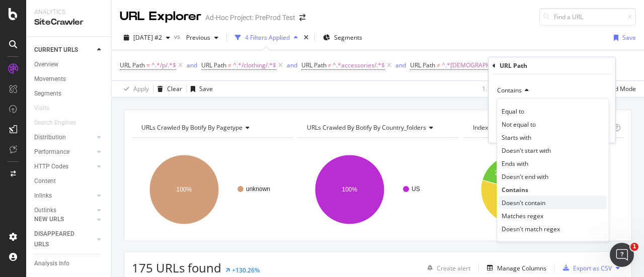
drag, startPoint x: 520, startPoint y: 201, endPoint x: 530, endPoint y: 130, distance: 71.2
click at [520, 201] on span "Doesn't contain" at bounding box center [524, 202] width 44 height 9
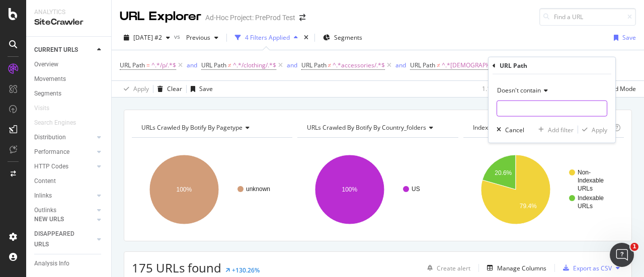
click at [529, 108] on input "text" at bounding box center [552, 109] width 110 height 16
type input "gold"
click at [594, 131] on div "Apply" at bounding box center [600, 129] width 16 height 9
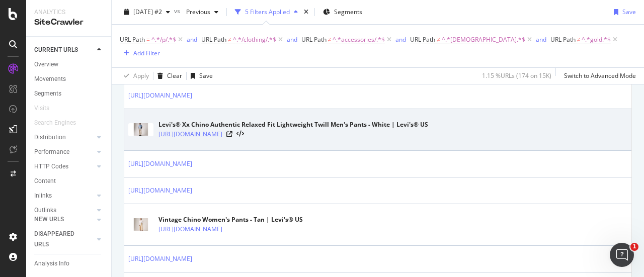
scroll to position [755, 0]
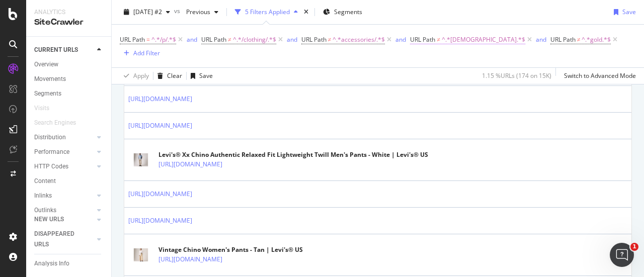
click at [461, 40] on span "^.*chinos.*$" at bounding box center [484, 40] width 84 height 14
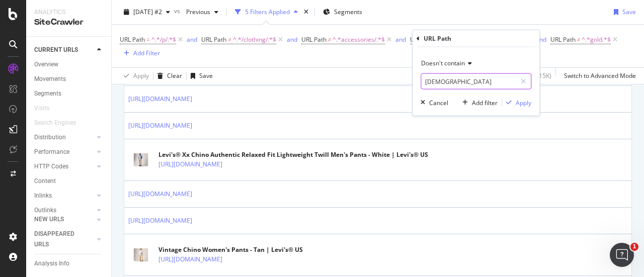
click at [451, 81] on input "chinos" at bounding box center [468, 81] width 95 height 16
type input "chino"
click at [521, 101] on div "Apply" at bounding box center [524, 102] width 16 height 9
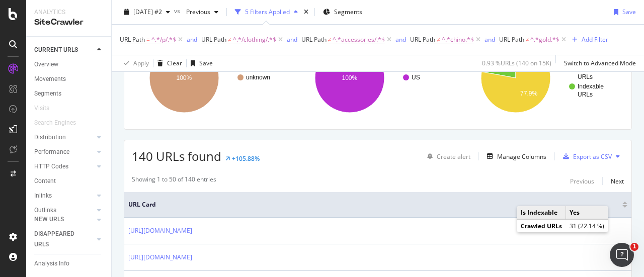
scroll to position [151, 0]
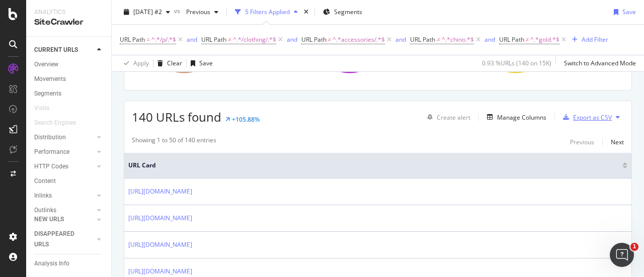
click at [585, 115] on div "Export as CSV" at bounding box center [592, 117] width 39 height 9
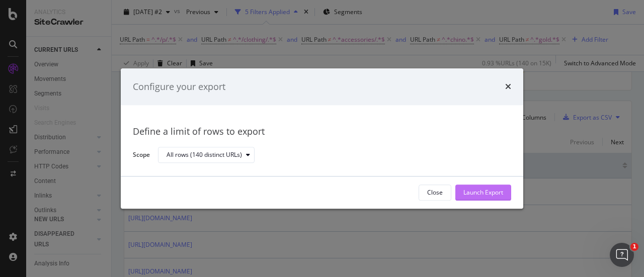
click at [484, 195] on div "Launch Export" at bounding box center [483, 193] width 40 height 9
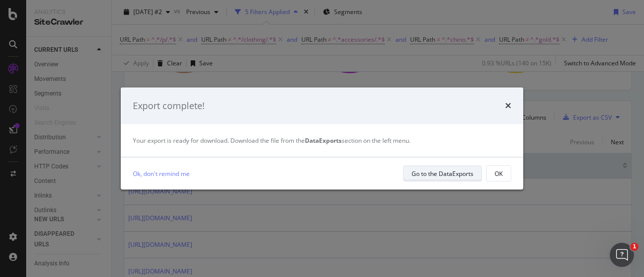
click at [421, 177] on div "Go to the DataExports" at bounding box center [443, 174] width 62 height 9
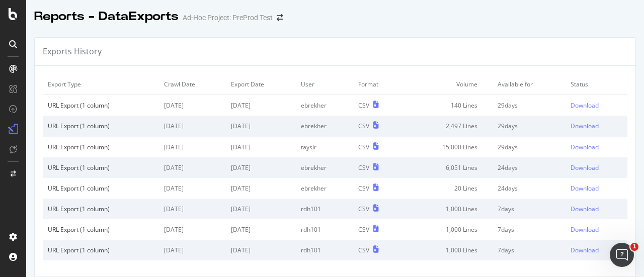
click at [583, 109] on td "Download" at bounding box center [597, 105] width 62 height 21
click at [581, 106] on div "Download" at bounding box center [585, 105] width 28 height 9
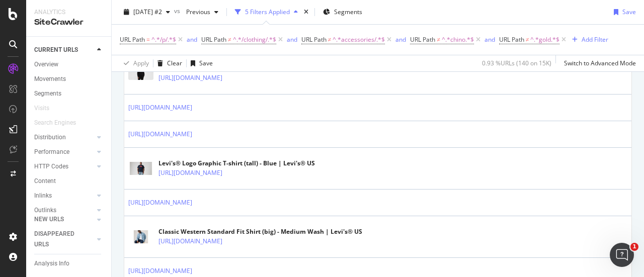
scroll to position [1645, 0]
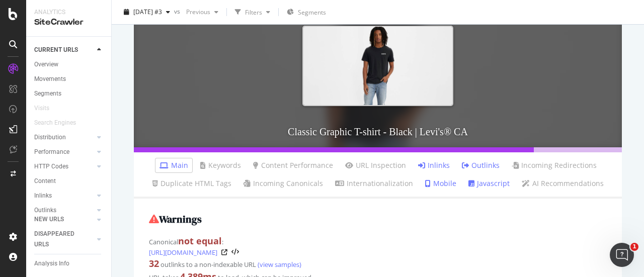
scroll to position [151, 0]
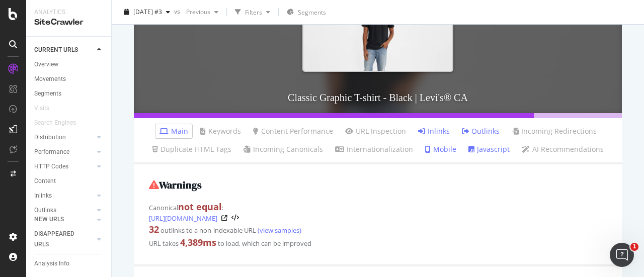
click at [434, 133] on link "Inlinks" at bounding box center [434, 131] width 32 height 10
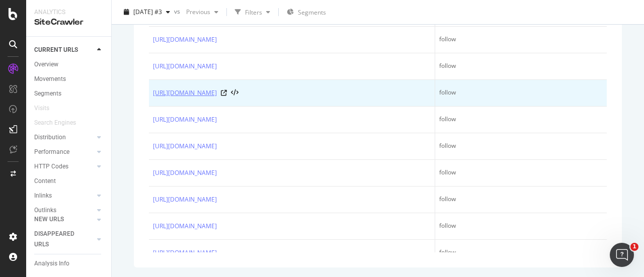
scroll to position [431, 0]
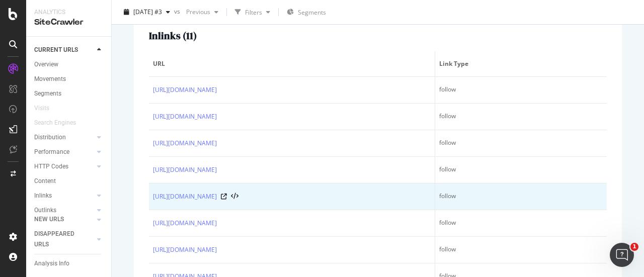
drag, startPoint x: 146, startPoint y: 178, endPoint x: 243, endPoint y: 203, distance: 99.7
click at [246, 203] on div "Top 5 text anchors of inlinks ( 2 ) Text # Links Levi's® Premium Classic Graphi…" at bounding box center [378, 101] width 488 height 433
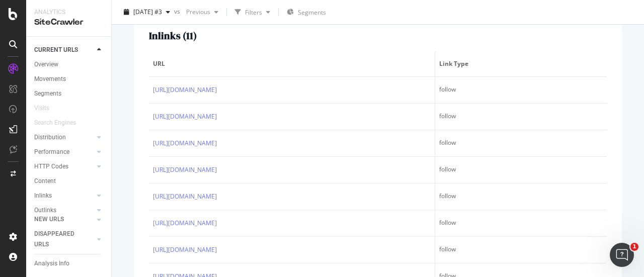
click at [141, 185] on div "Top 5 text anchors of inlinks ( 2 ) Text # Links Levi's® Premium Classic Graphi…" at bounding box center [378, 101] width 488 height 433
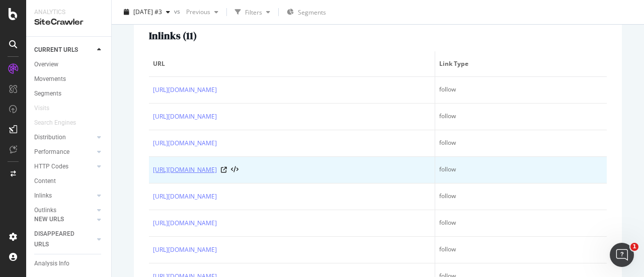
drag, startPoint x: 150, startPoint y: 178, endPoint x: 243, endPoint y: 187, distance: 93.1
click at [243, 184] on td "https://staging07.dtc.levi.com/CA/en_CA/clothing/men/shirts/c/levi_clothing_men…" at bounding box center [292, 170] width 286 height 27
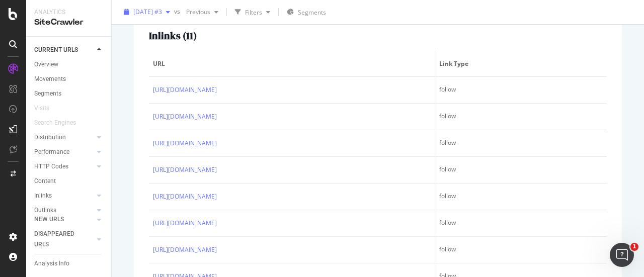
copy link "https://staging07.dtc.levi.com/CA/en_CA/clothing/men/shirts/c/levi_clothing_men…"
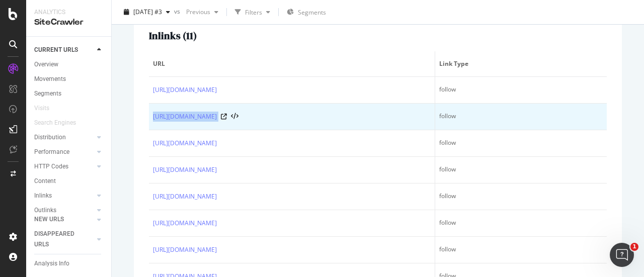
drag, startPoint x: 151, startPoint y: 115, endPoint x: 344, endPoint y: 117, distance: 192.7
click at [344, 117] on td "https://staging07.dtc.levi.com/CA/en_CA/c/levi_clothing_men_shirts" at bounding box center [292, 117] width 286 height 27
copy div "https://staging07.dtc.levi.com/CA/en_CA/c/levi_clothing_men_shirts"
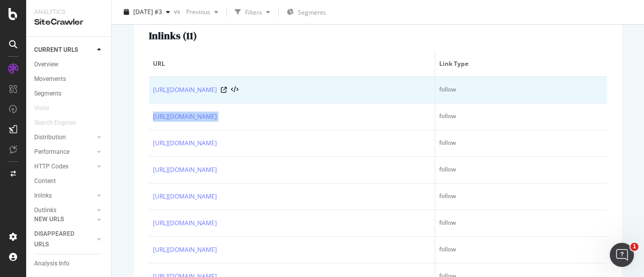
drag, startPoint x: 153, startPoint y: 89, endPoint x: 399, endPoint y: 94, distance: 245.6
click at [399, 94] on td "[URL][DOMAIN_NAME]" at bounding box center [292, 90] width 286 height 27
copy link "https://staging07.dtc.levi.com/CA/en_CA/clothing/men/shirts/c/levi_clothing_men…"
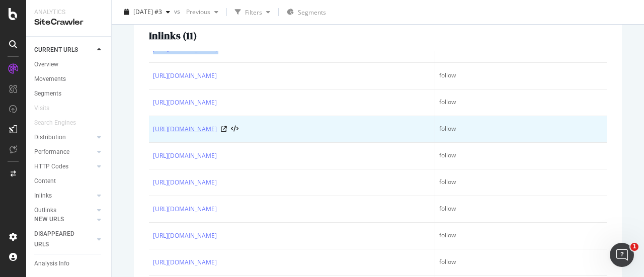
scroll to position [101, 0]
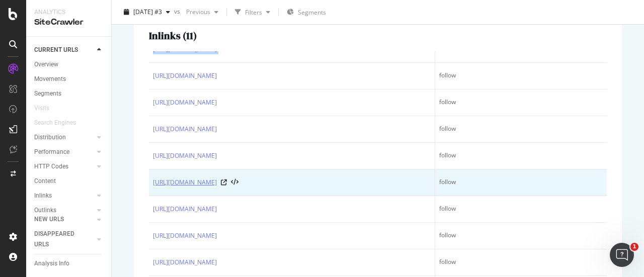
drag, startPoint x: 148, startPoint y: 189, endPoint x: 213, endPoint y: 203, distance: 65.8
click at [217, 203] on div "Top 5 text anchors of inlinks ( 2 ) Text # Links Levi's® Premium Classic Graphi…" at bounding box center [378, 101] width 488 height 433
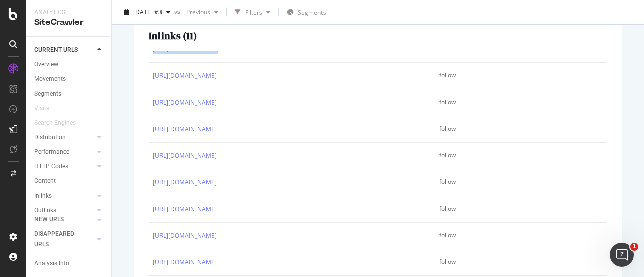
drag, startPoint x: 134, startPoint y: 185, endPoint x: 146, endPoint y: 189, distance: 13.2
click at [134, 185] on div "Top 5 text anchors of inlinks ( 2 ) Text # Links Levi's® Premium Classic Graphi…" at bounding box center [378, 101] width 488 height 433
click at [139, 207] on div "Top 5 text anchors of inlinks ( 2 ) Text # Links Levi's® Premium Classic Graphi…" at bounding box center [378, 101] width 488 height 433
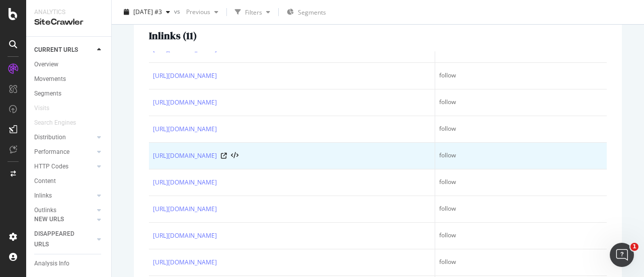
drag, startPoint x: 151, startPoint y: 151, endPoint x: 258, endPoint y: 167, distance: 107.3
click at [258, 167] on td "https://staging07.dtc.levi.com/CA/en_CA/clothing/men/shirts/c/levi_clothing_men…" at bounding box center [292, 156] width 286 height 27
copy link "https://staging07.dtc.levi.com/CA/en_CA/clothing/men/shirts/c/levi_clothing_men…"
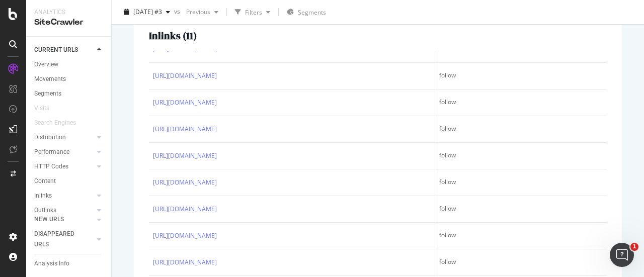
click at [355, 40] on div "Inlinks ( 11 )" at bounding box center [378, 35] width 458 height 11
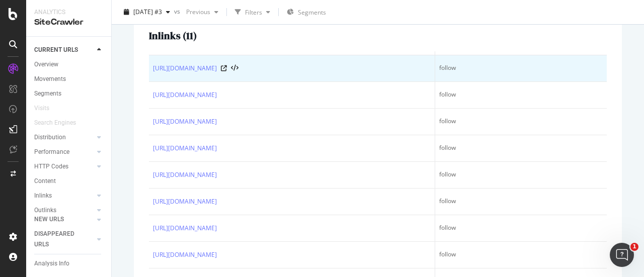
scroll to position [0, 0]
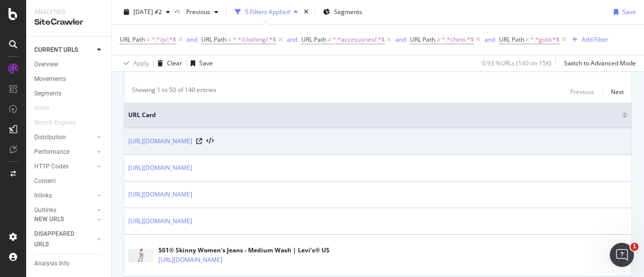
scroll to position [151, 0]
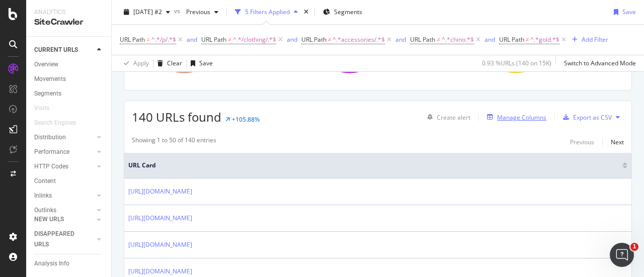
click at [516, 115] on div "Manage Columns" at bounding box center [521, 117] width 49 height 9
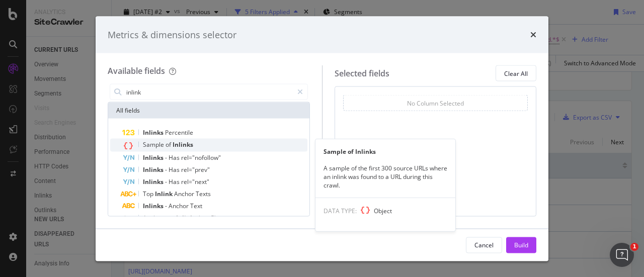
type input "inlink"
click at [191, 142] on span "Inlinks" at bounding box center [183, 144] width 21 height 9
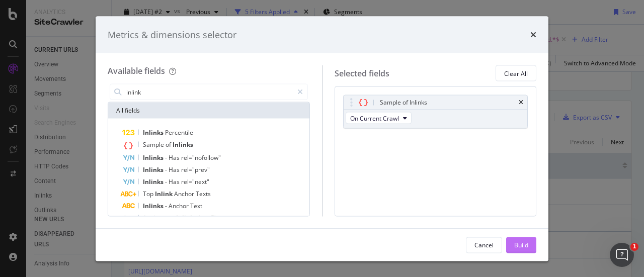
click at [528, 239] on button "Build" at bounding box center [521, 245] width 30 height 16
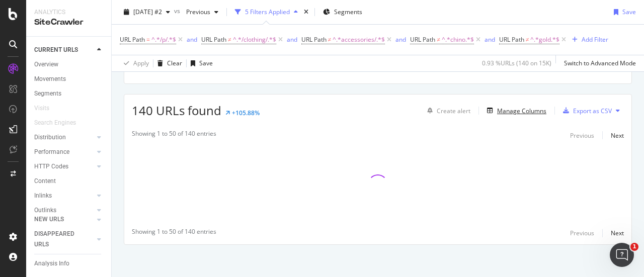
scroll to position [160, 0]
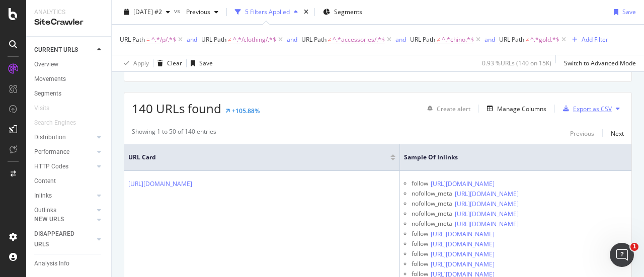
click at [596, 108] on div "Export as CSV" at bounding box center [592, 109] width 39 height 9
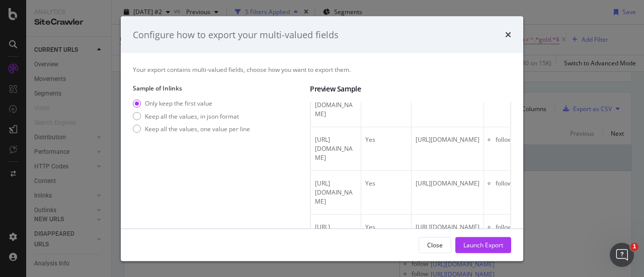
scroll to position [1510, 0]
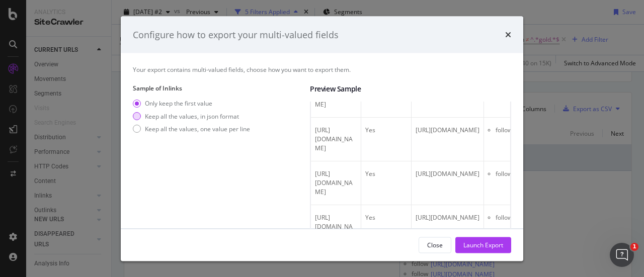
click at [196, 118] on div "Keep all the values, in json format" at bounding box center [192, 116] width 94 height 9
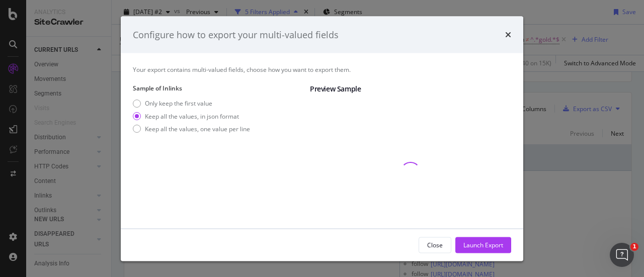
scroll to position [0, 0]
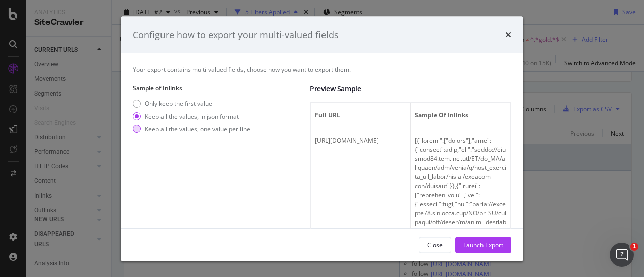
click at [195, 127] on div "Keep all the values, one value per line" at bounding box center [197, 128] width 105 height 9
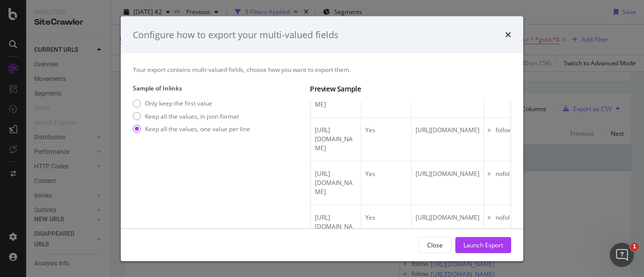
scroll to position [2013, 0]
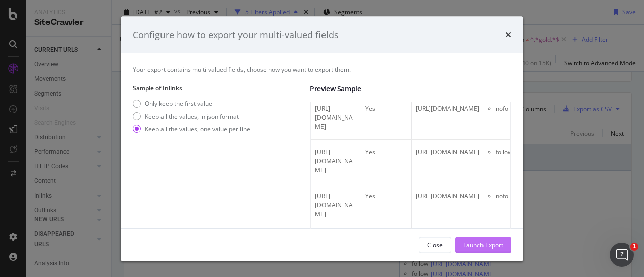
click at [488, 247] on div "Launch Export" at bounding box center [483, 245] width 40 height 9
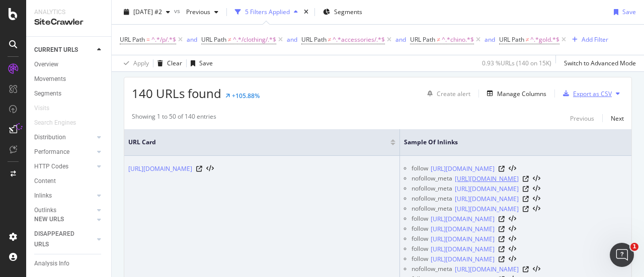
scroll to position [59, 0]
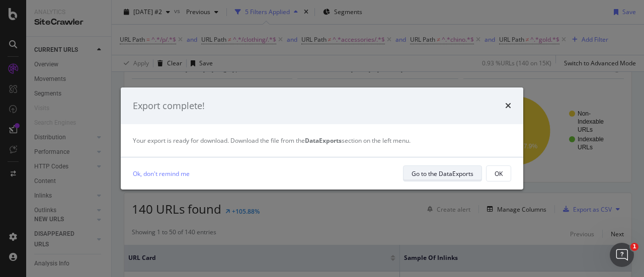
click at [446, 175] on div "Go to the DataExports" at bounding box center [443, 174] width 62 height 9
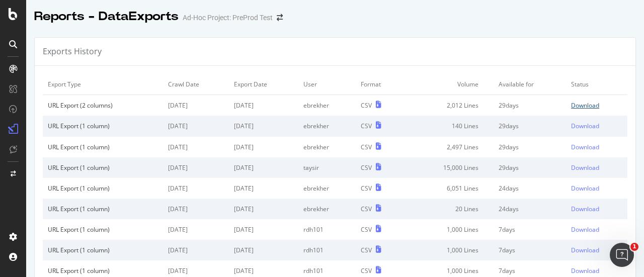
click at [577, 104] on div "Download" at bounding box center [585, 105] width 28 height 9
